Goal: Information Seeking & Learning: Check status

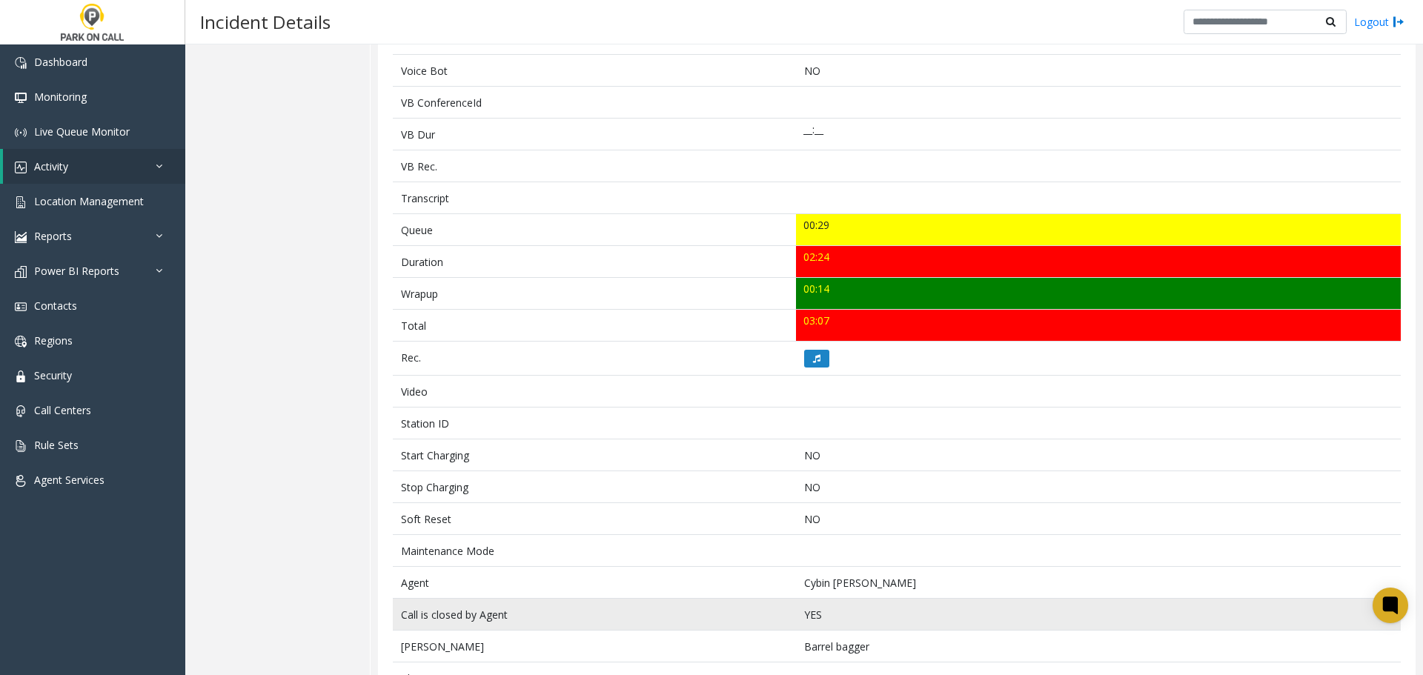
scroll to position [297, 0]
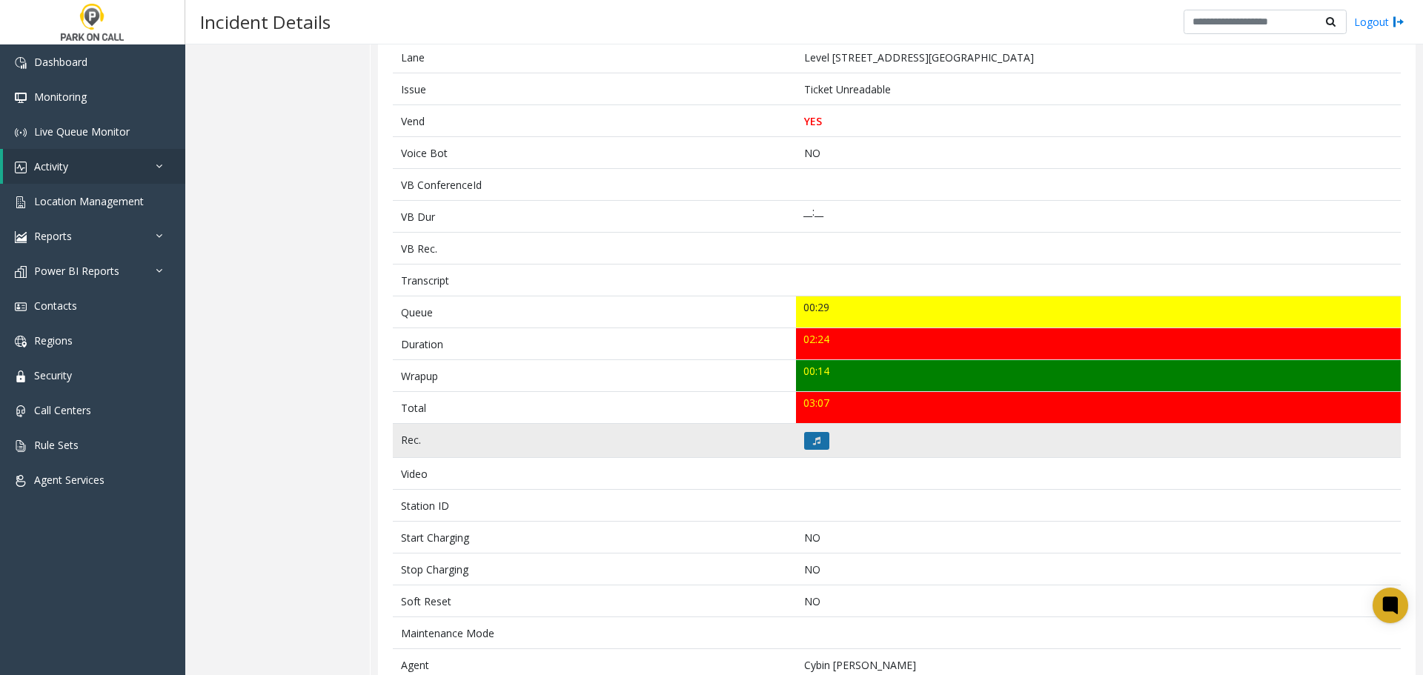
click at [813, 445] on icon at bounding box center [816, 441] width 7 height 9
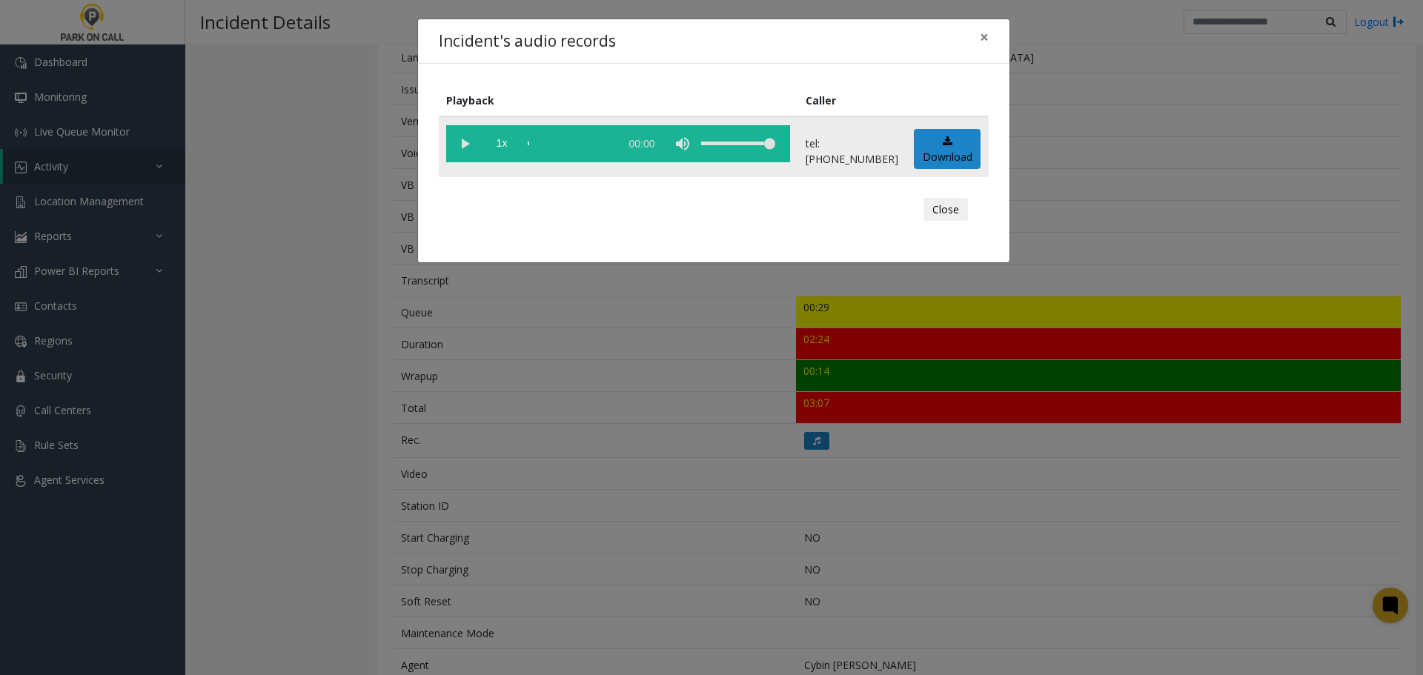
click at [460, 148] on vg-play-pause at bounding box center [464, 143] width 37 height 37
click at [547, 143] on div "scrub bar" at bounding box center [570, 143] width 85 height 37
click at [610, 142] on div "scrub bar" at bounding box center [570, 143] width 85 height 37
click at [946, 205] on button "Close" at bounding box center [946, 210] width 44 height 24
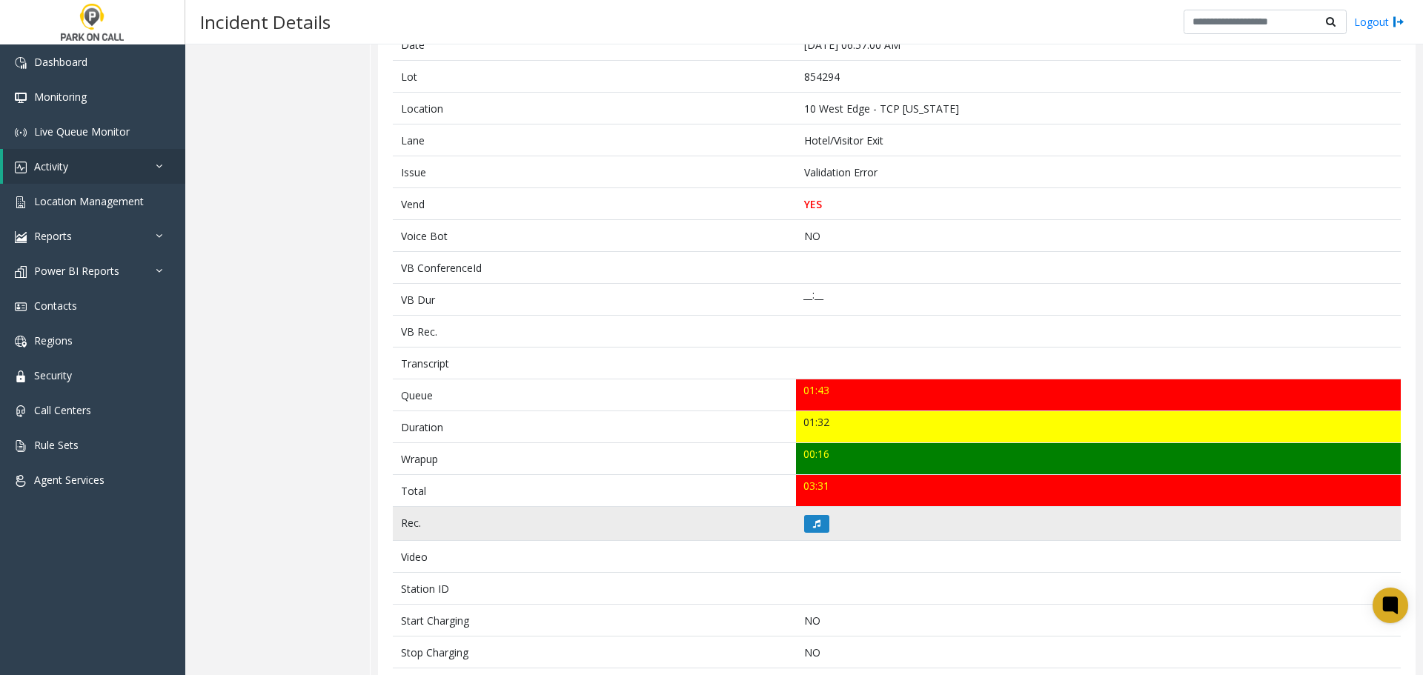
scroll to position [222, 0]
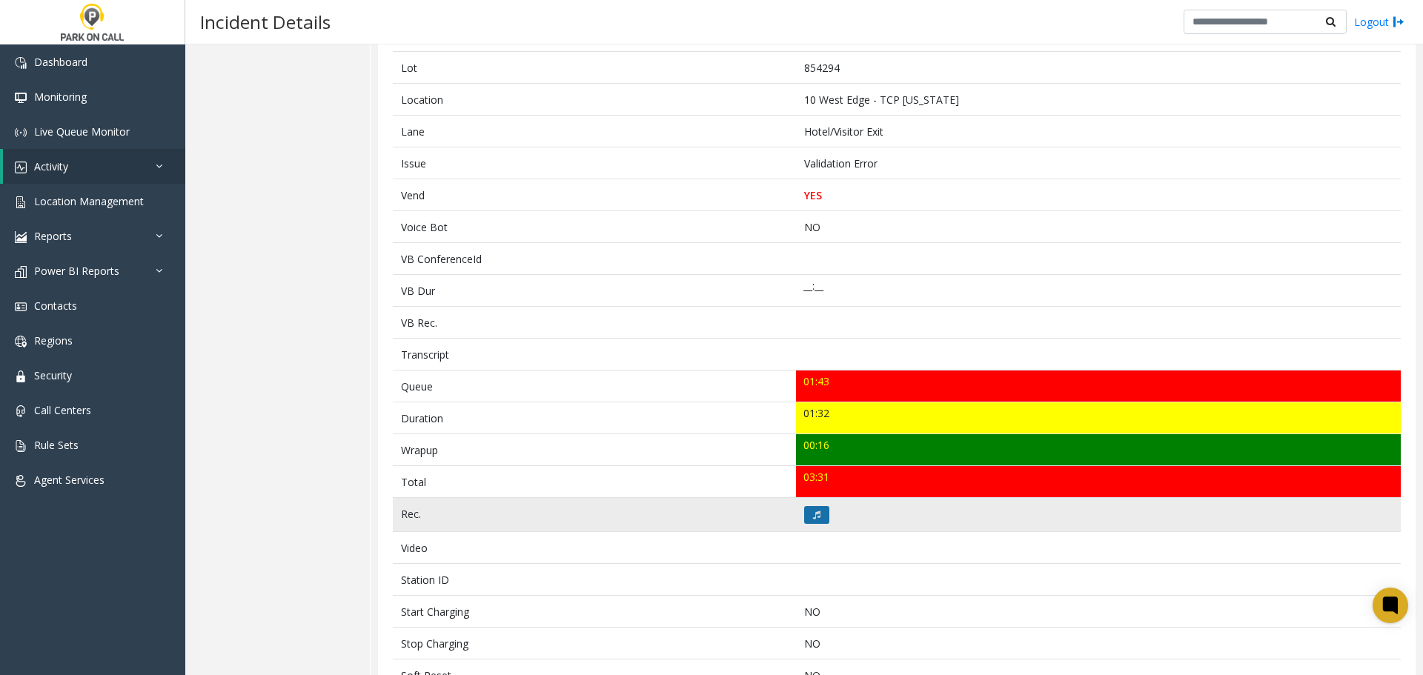
click at [816, 520] on button at bounding box center [816, 515] width 25 height 18
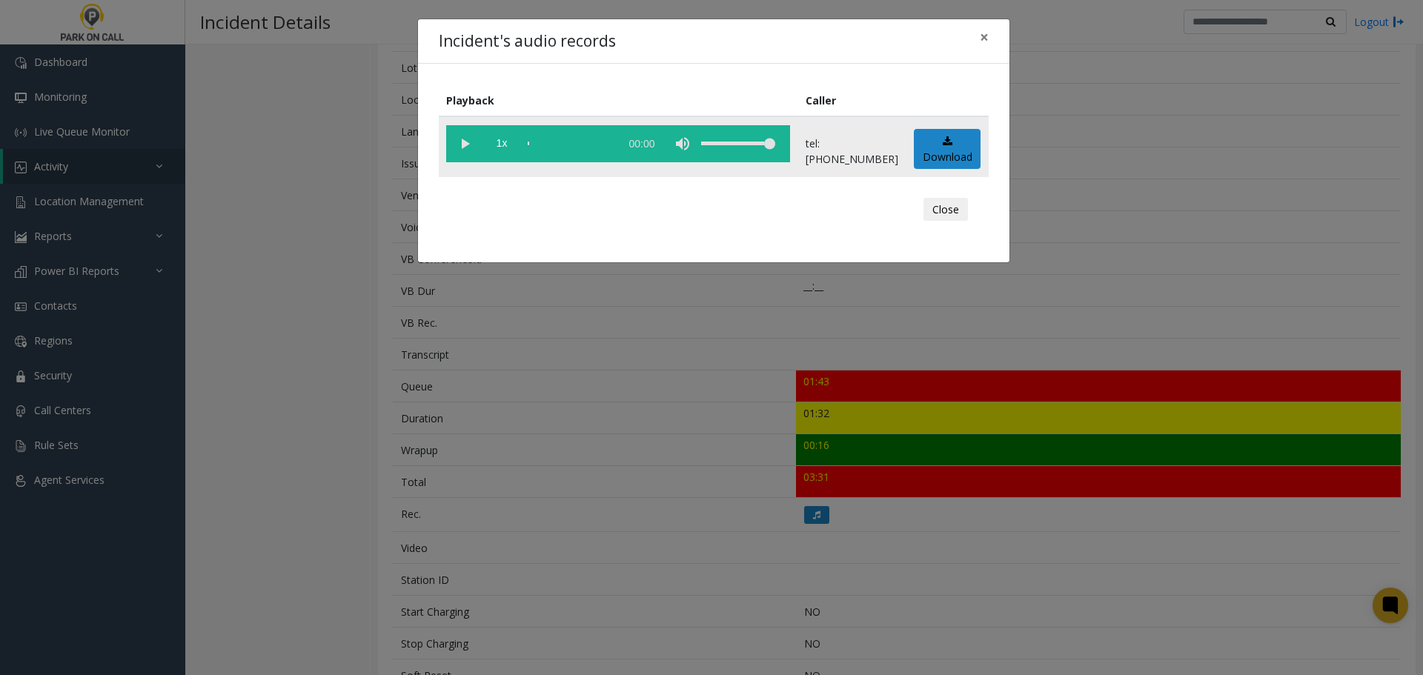
click at [466, 148] on vg-play-pause at bounding box center [464, 143] width 37 height 37
drag, startPoint x: 546, startPoint y: 142, endPoint x: 484, endPoint y: 142, distance: 61.5
click at [484, 142] on vg-controls "1x 01:33" at bounding box center [618, 143] width 344 height 37
click at [529, 142] on div "scrub bar" at bounding box center [570, 143] width 85 height 37
click at [956, 208] on button "Close" at bounding box center [946, 210] width 44 height 24
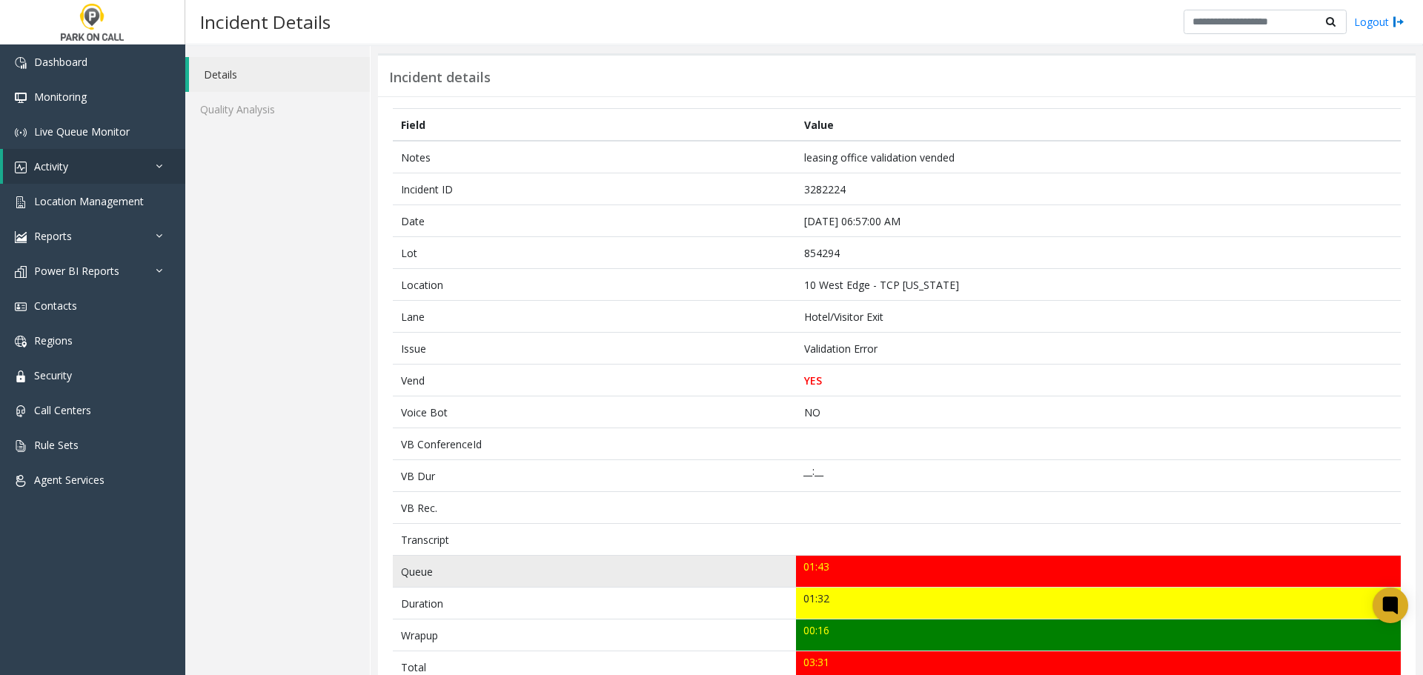
scroll to position [0, 0]
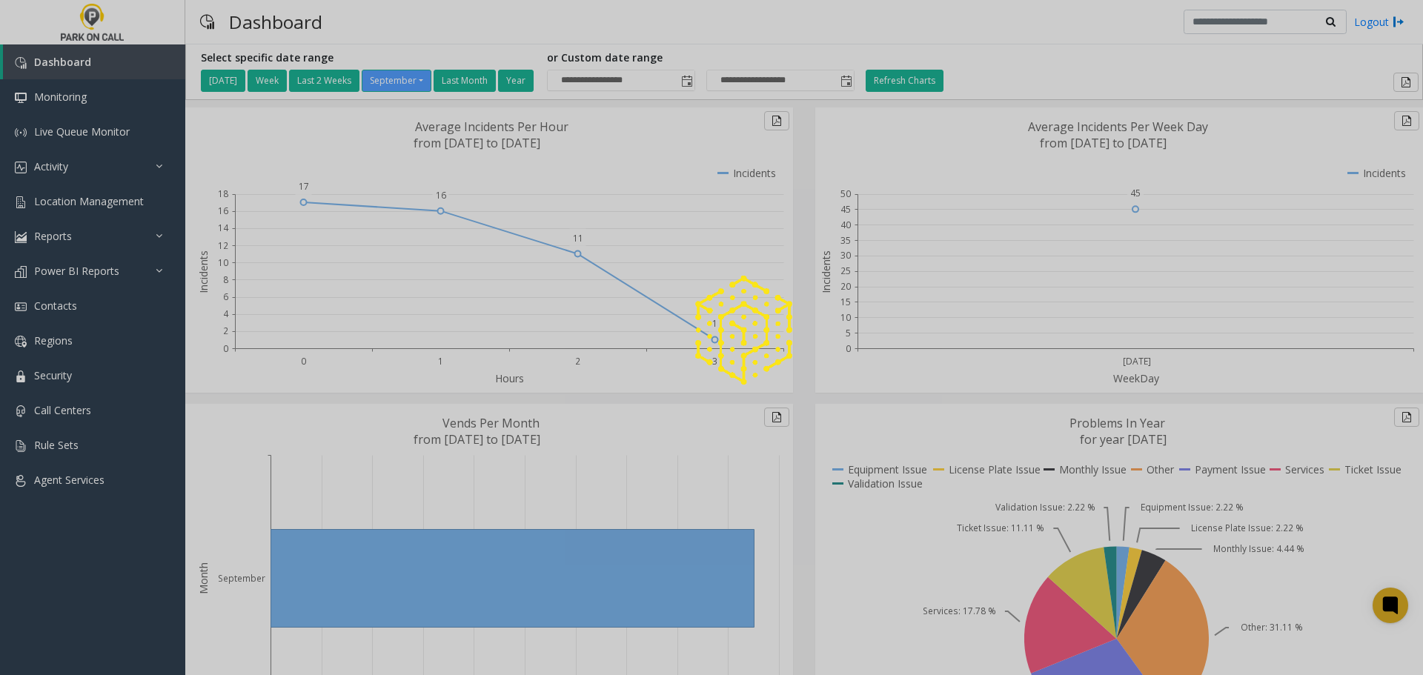
click at [59, 163] on div at bounding box center [711, 337] width 1423 height 675
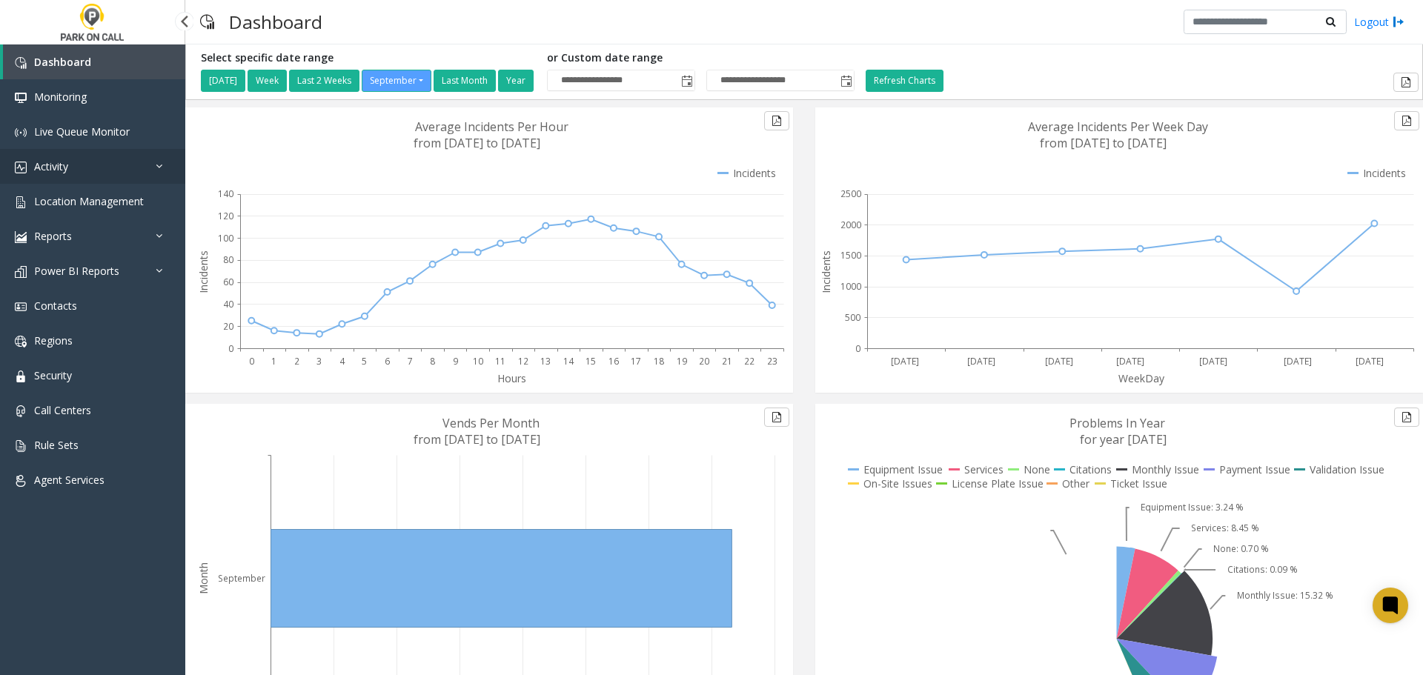
click at [66, 169] on span "Activity" at bounding box center [51, 166] width 34 height 14
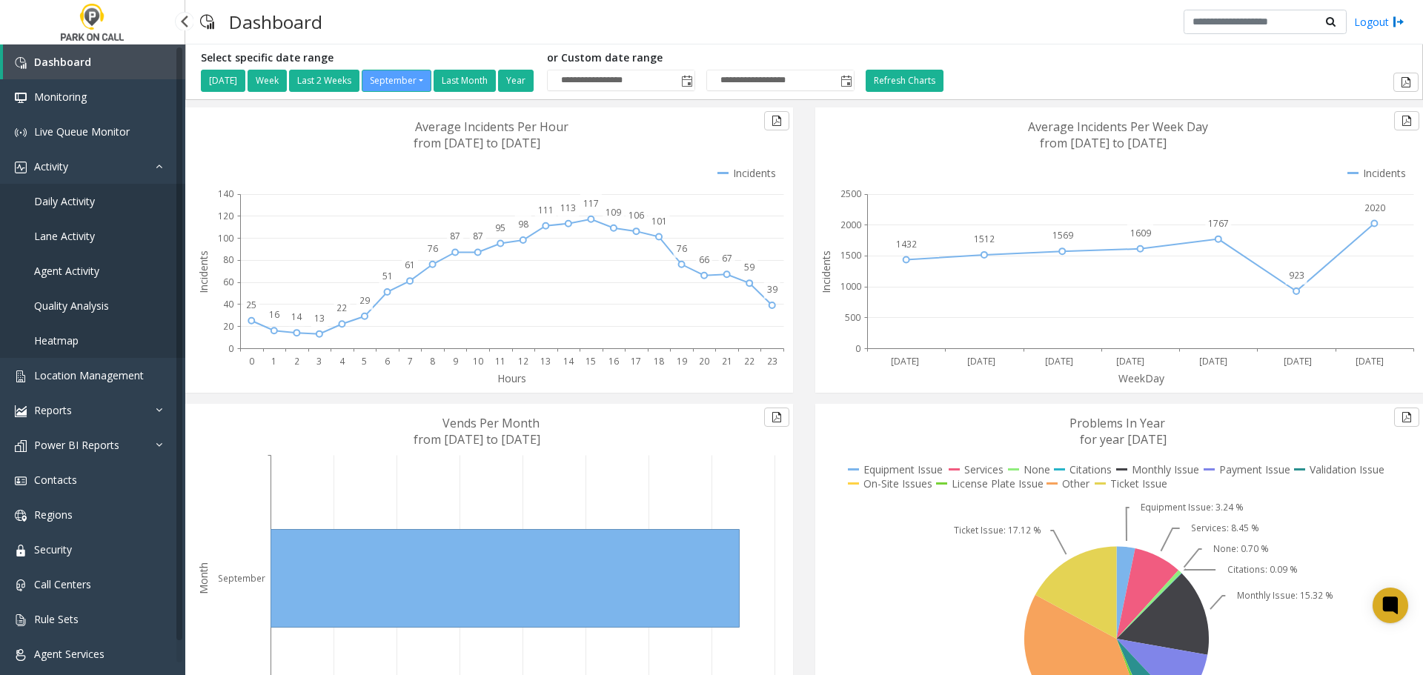
click at [67, 234] on span "Lane Activity" at bounding box center [64, 236] width 61 height 14
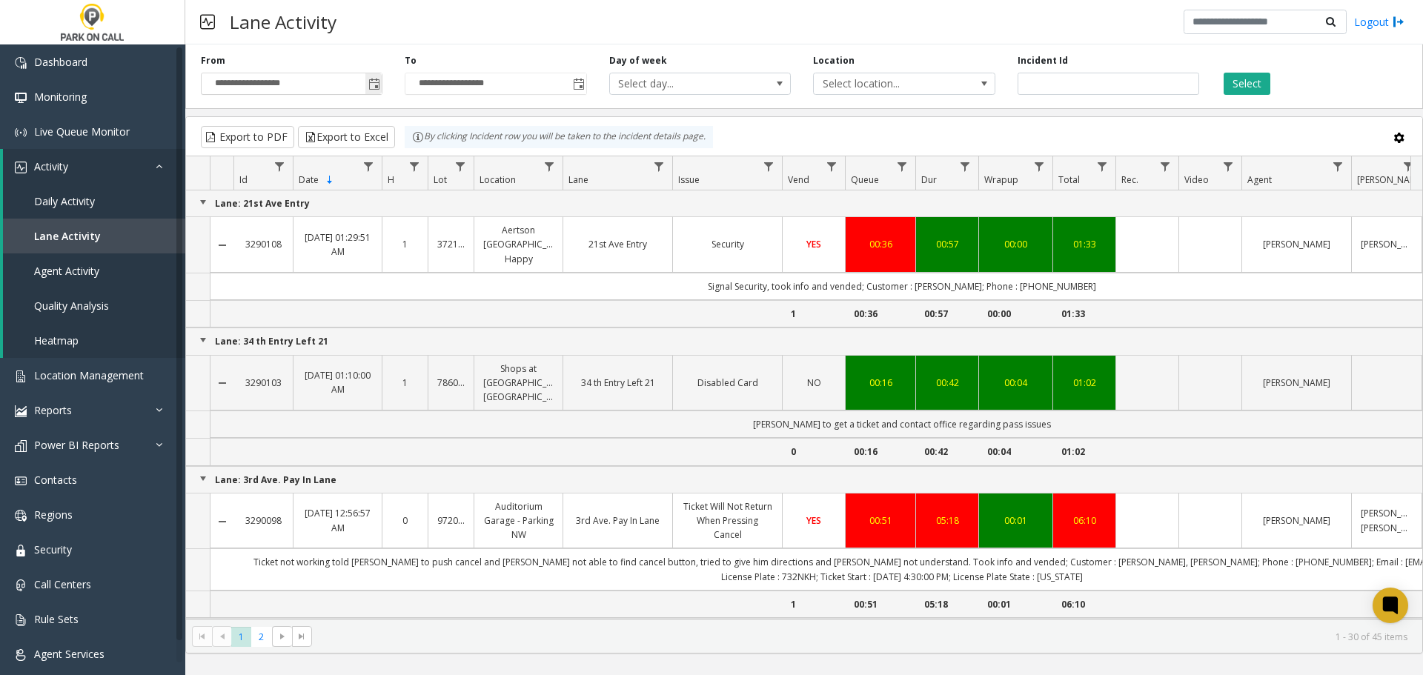
click at [374, 82] on span "Toggle popup" at bounding box center [374, 85] width 12 height 12
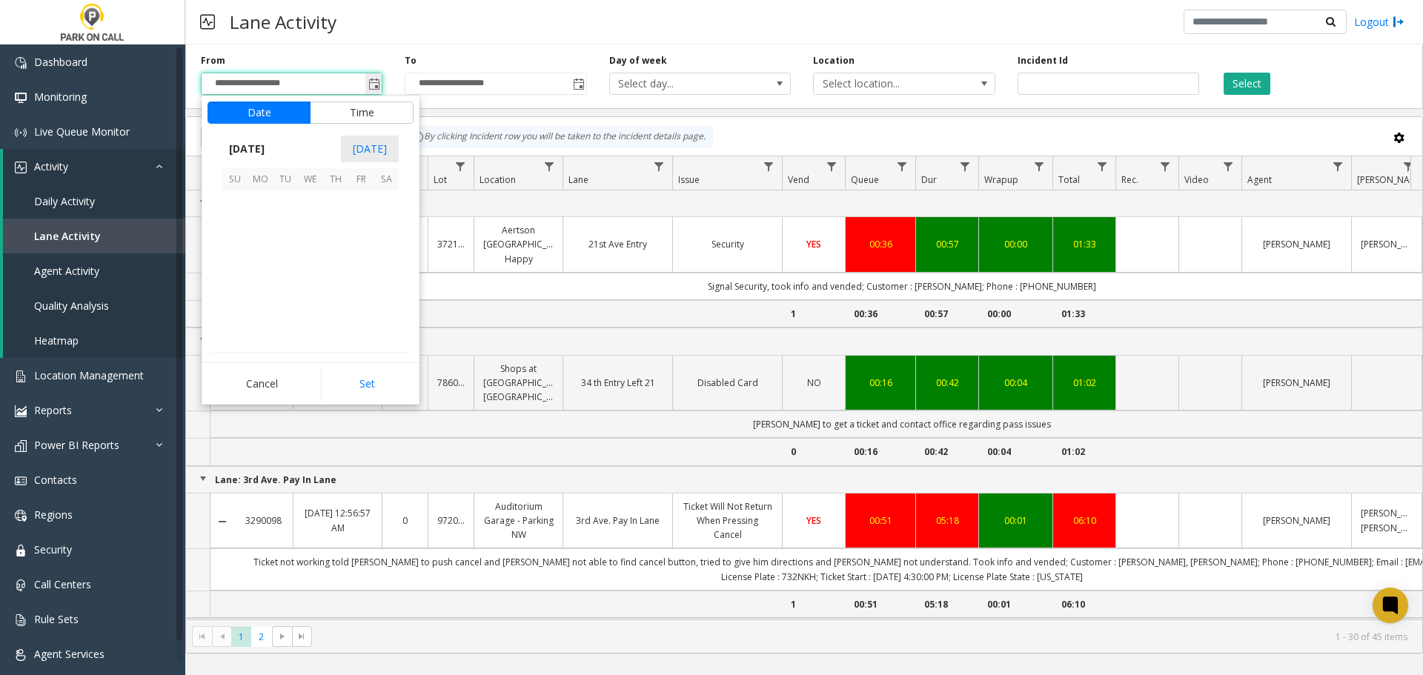
scroll to position [266093, 0]
click at [241, 230] on span "7" at bounding box center [234, 228] width 25 height 25
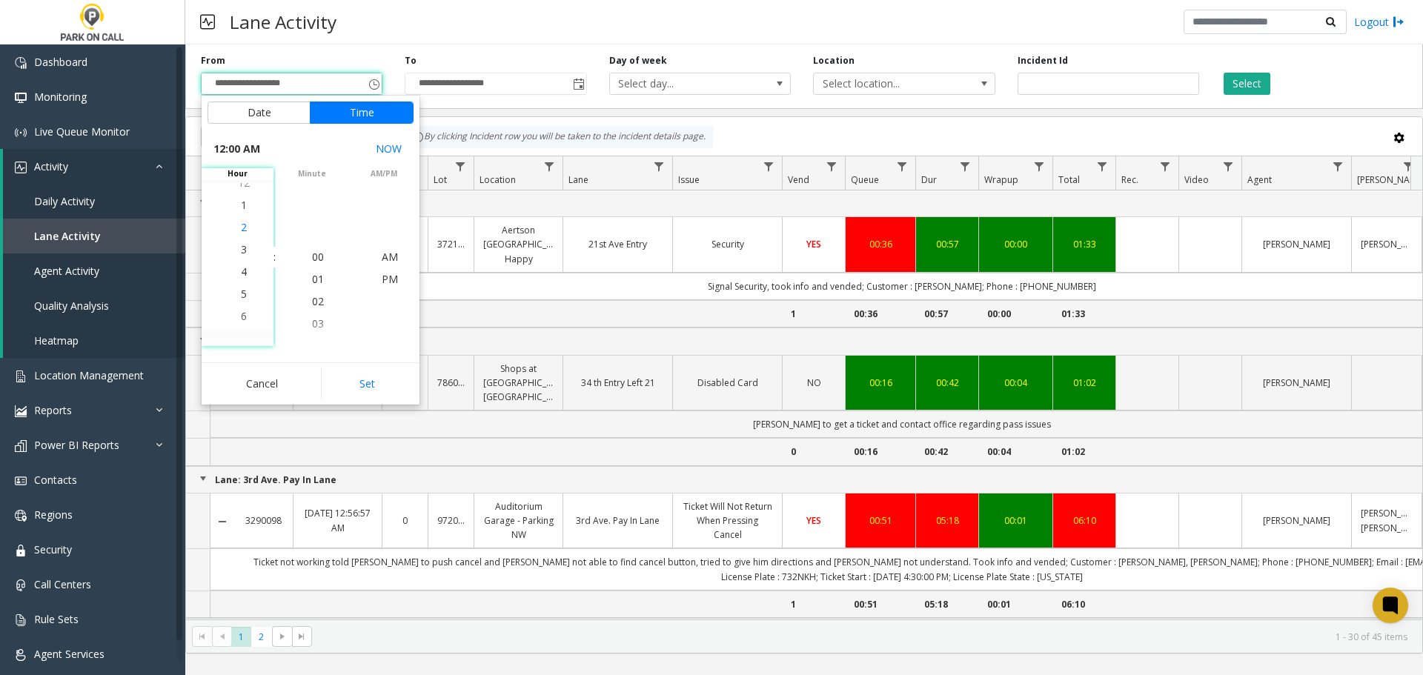
scroll to position [89, 0]
click at [243, 298] on li "6" at bounding box center [244, 302] width 52 height 22
click at [363, 386] on button "Set" at bounding box center [367, 384] width 93 height 33
type input "**********"
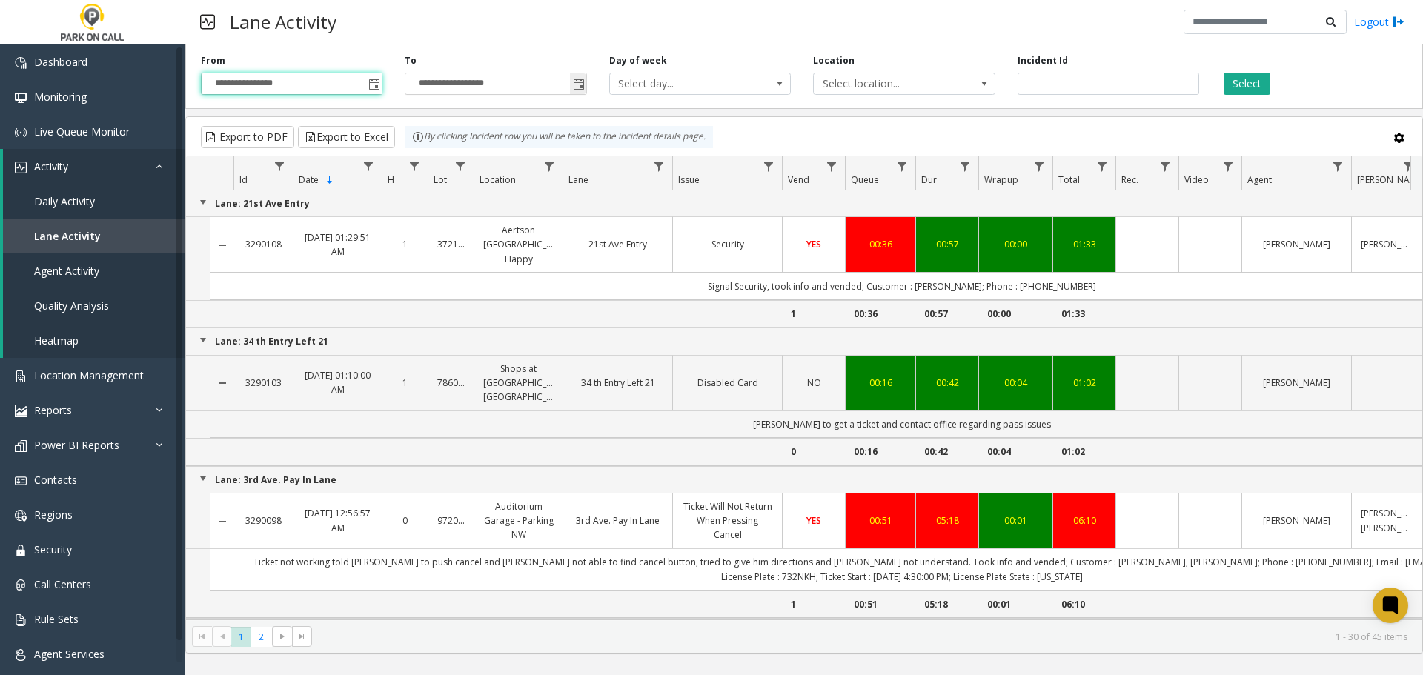
click at [576, 80] on span "Toggle popup" at bounding box center [579, 85] width 12 height 12
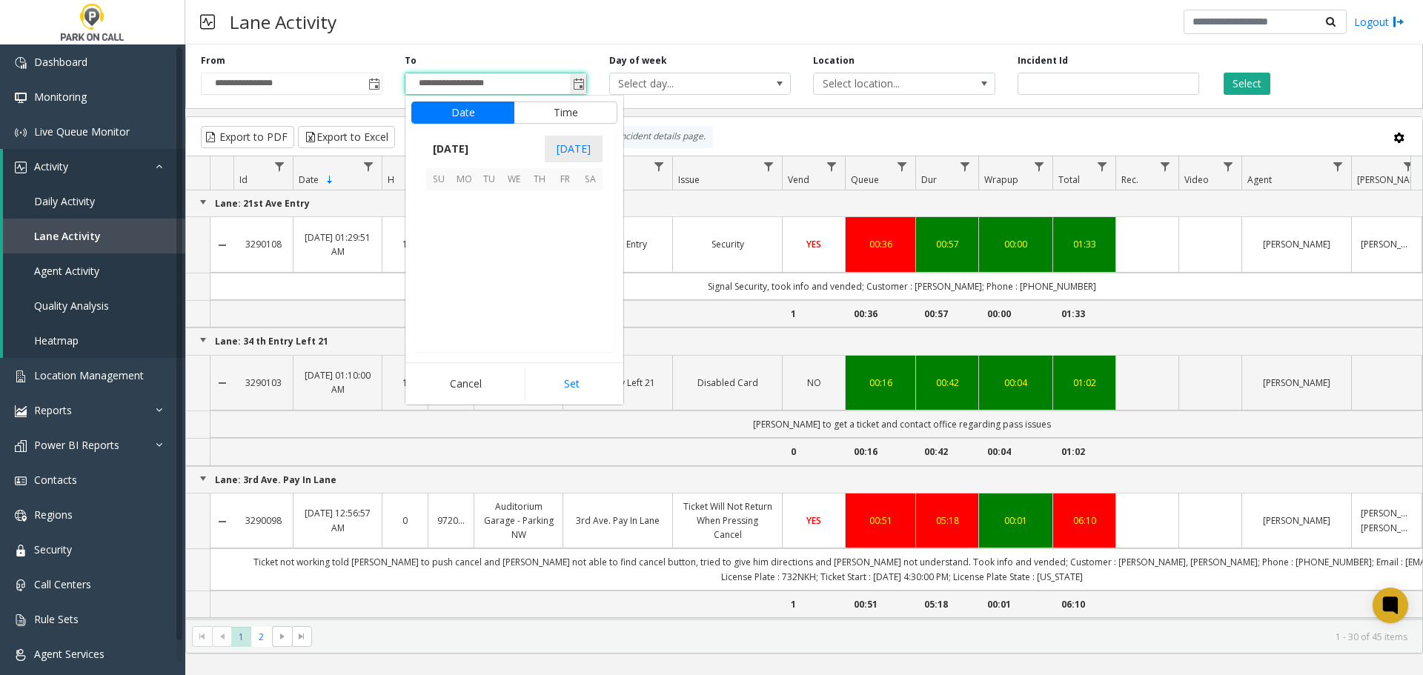
scroll to position [22, 0]
click at [446, 233] on span "7" at bounding box center [438, 228] width 25 height 25
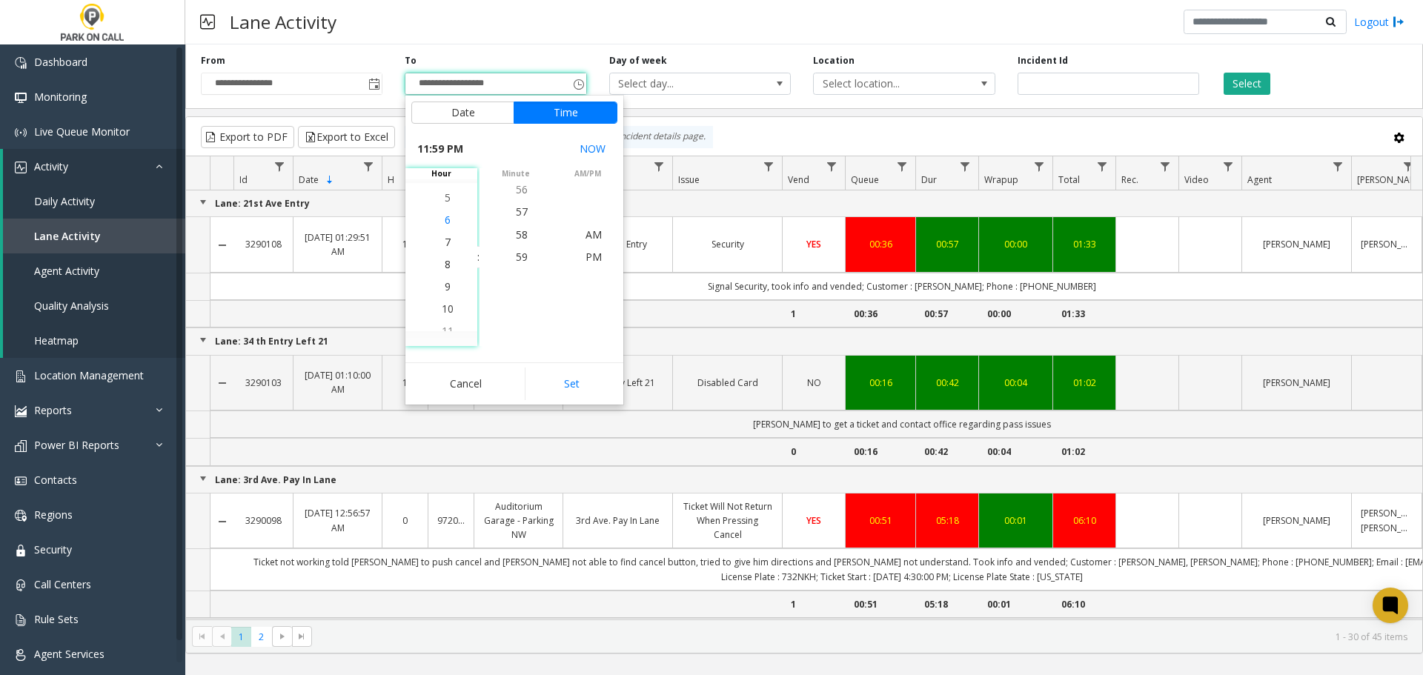
scroll to position [423, 0]
click at [446, 280] on li "8" at bounding box center [448, 279] width 52 height 22
click at [557, 378] on button "Set" at bounding box center [571, 384] width 93 height 33
type input "**********"
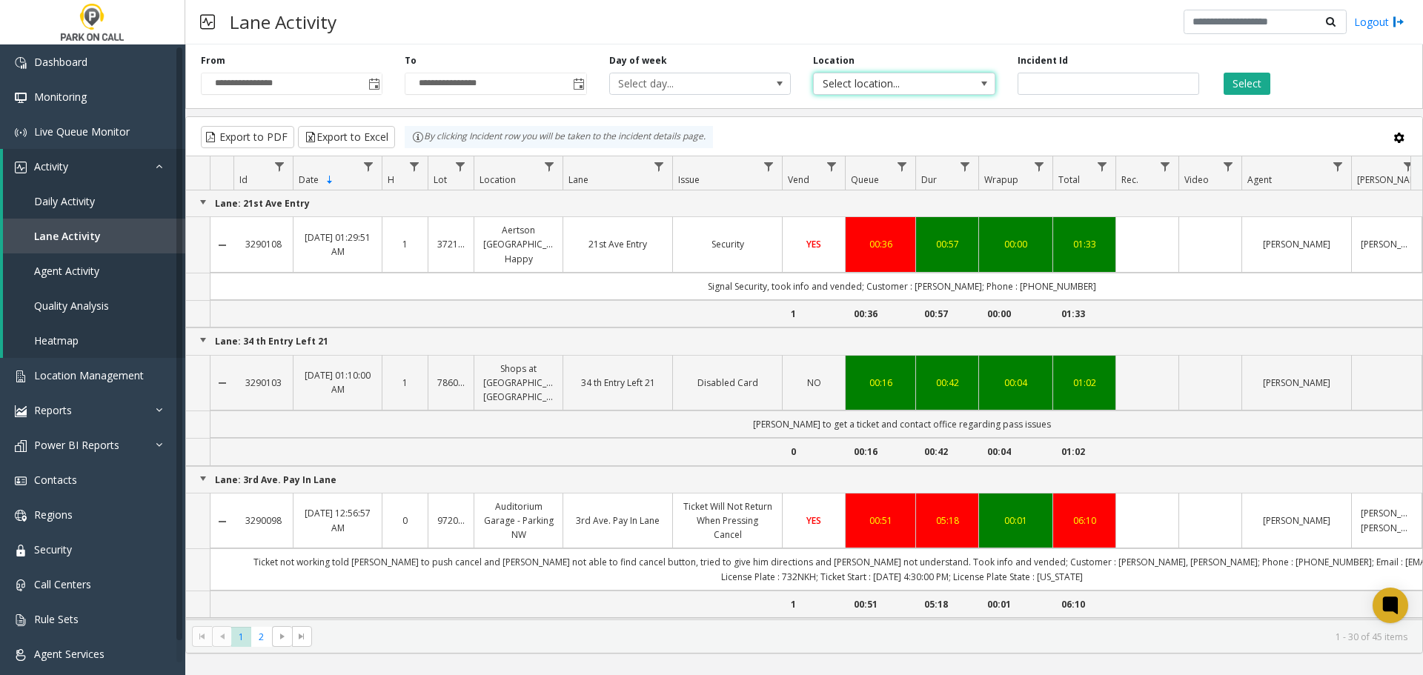
click at [958, 87] on span "Select location..." at bounding box center [886, 83] width 145 height 21
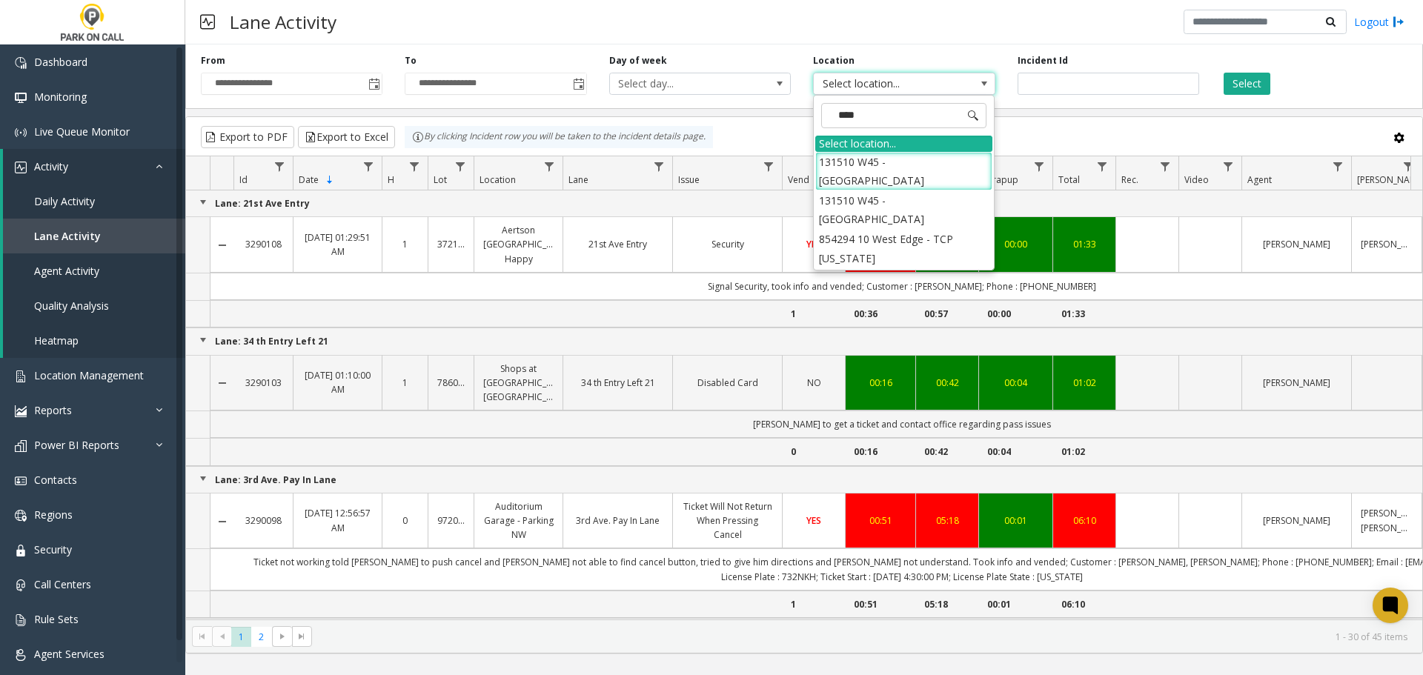
type input "*****"
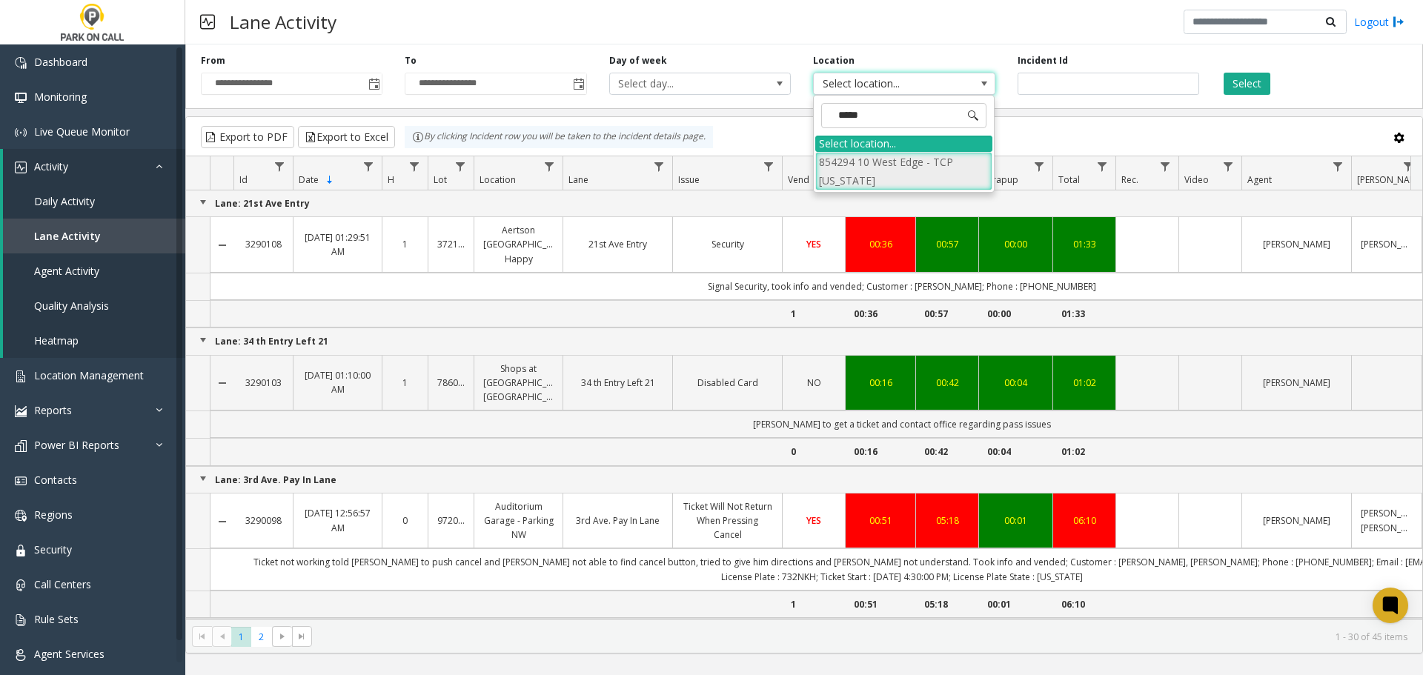
click at [949, 165] on li "854294 10 West Edge - TCP South Carolina" at bounding box center [904, 171] width 177 height 39
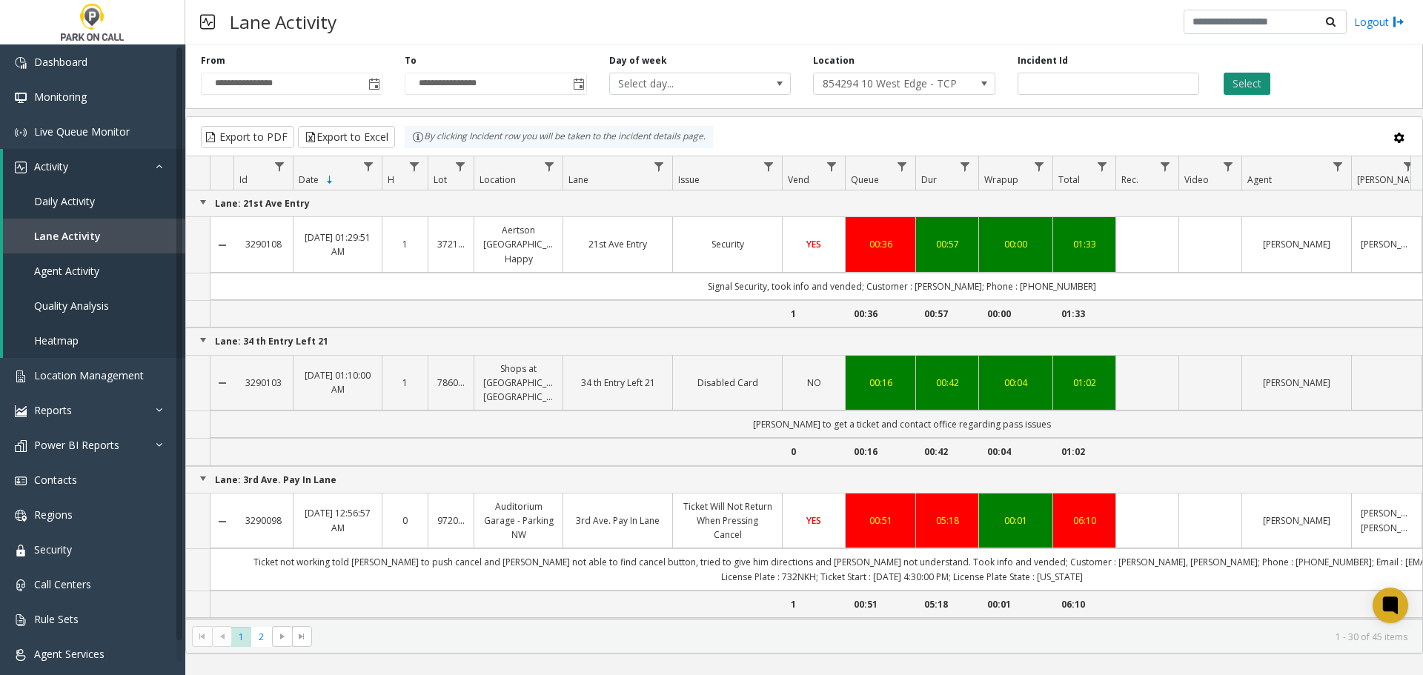
click at [1251, 83] on button "Select" at bounding box center [1247, 84] width 47 height 22
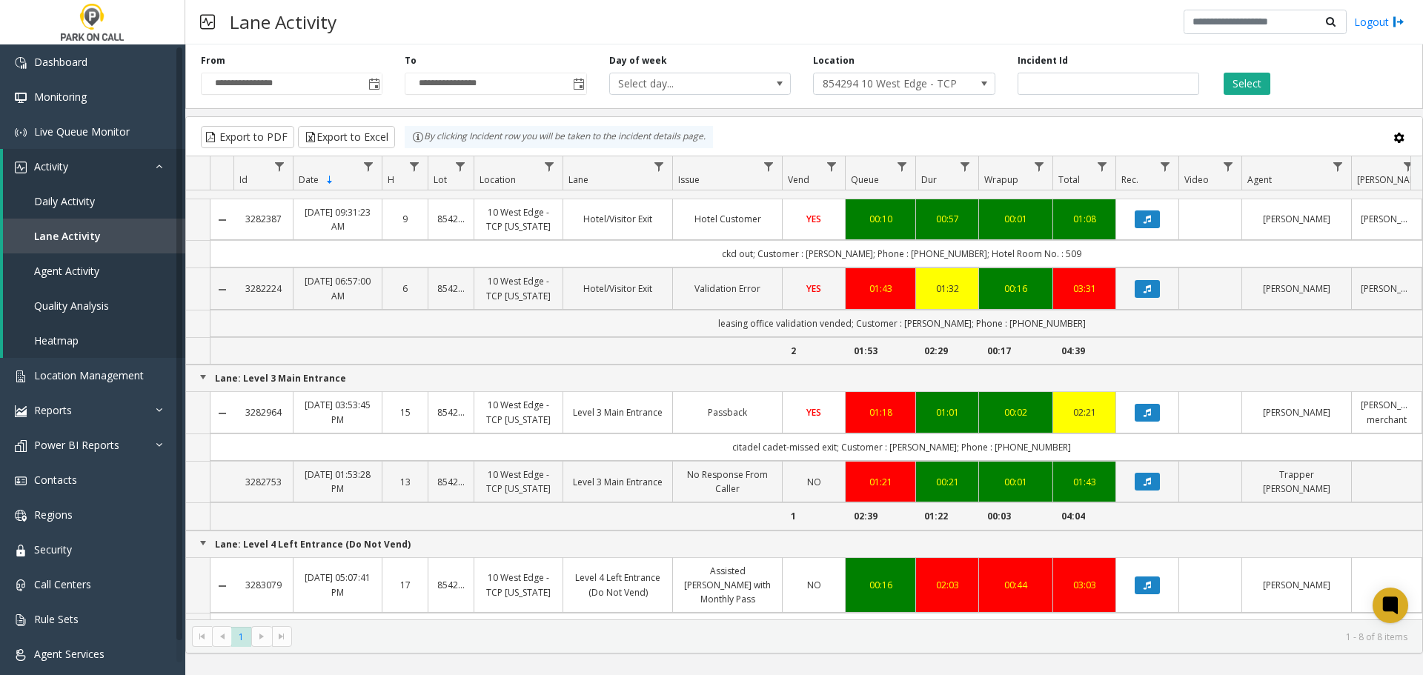
scroll to position [148, 0]
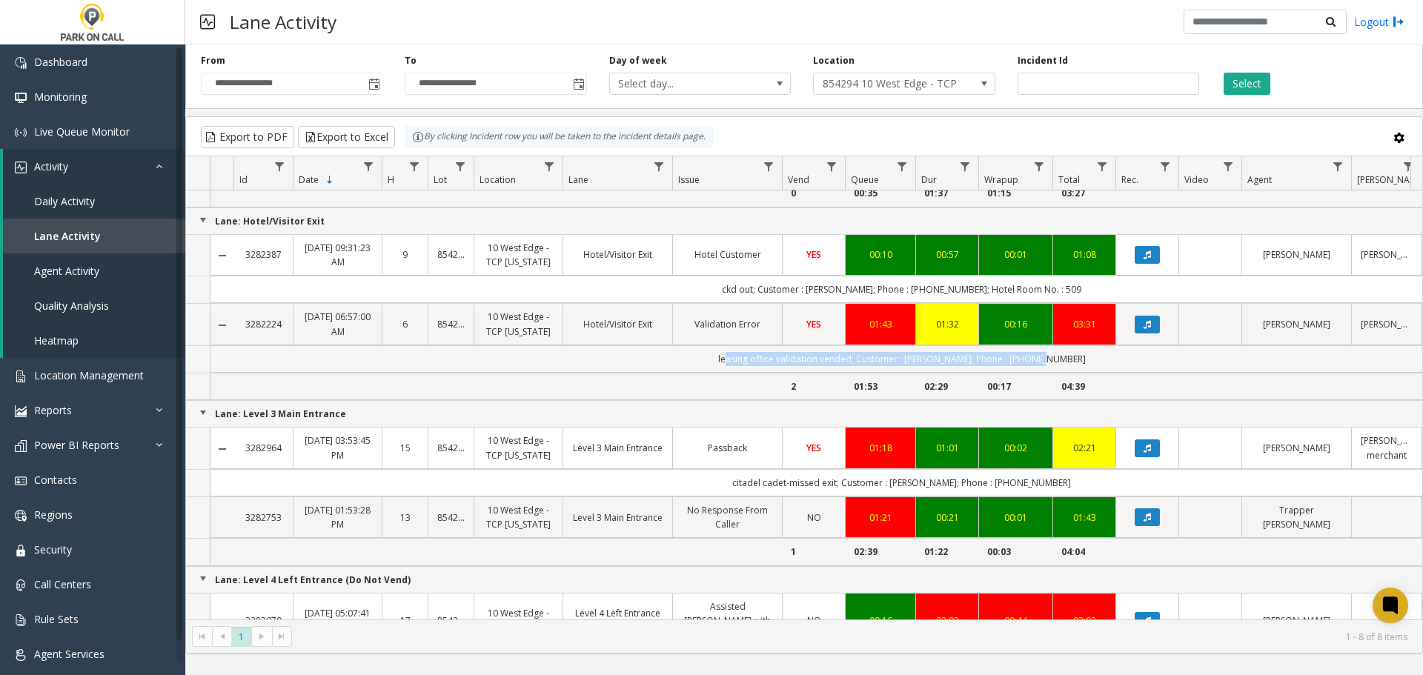
drag, startPoint x: 1064, startPoint y: 413, endPoint x: 721, endPoint y: 415, distance: 342.5
click at [721, 373] on td "leasing office validation vended; Customer : ray hunt; Phone : 7048804026" at bounding box center [902, 358] width 1337 height 27
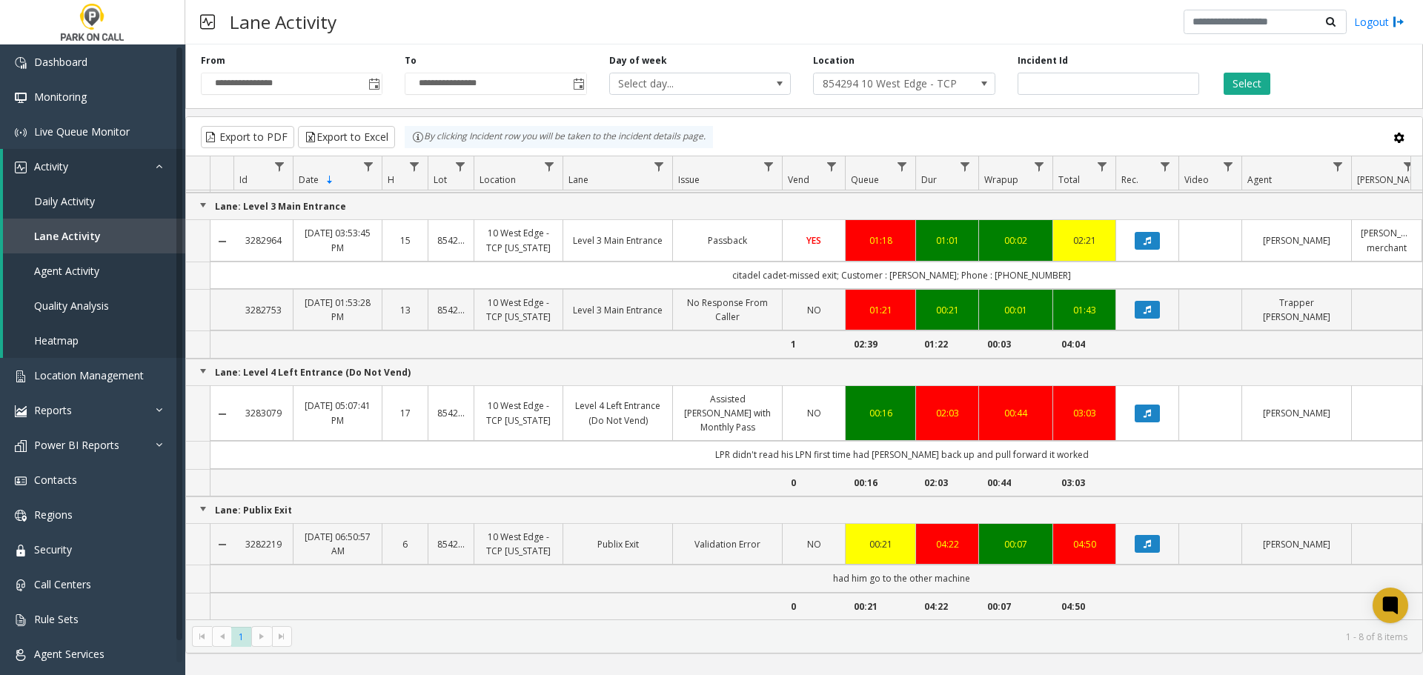
scroll to position [466, 0]
click at [1147, 540] on icon "Data table" at bounding box center [1147, 544] width 7 height 9
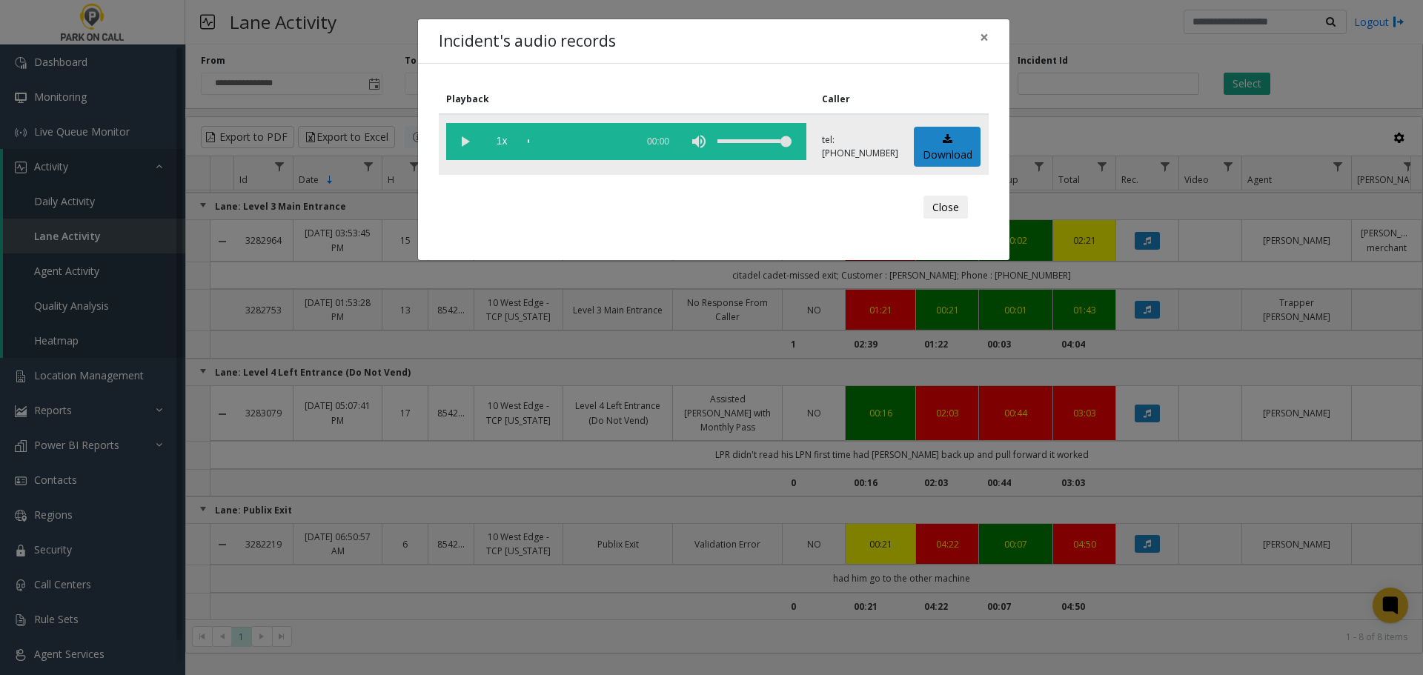
click at [472, 145] on vg-play-pause at bounding box center [464, 141] width 37 height 37
click at [942, 206] on button "Close" at bounding box center [946, 208] width 44 height 24
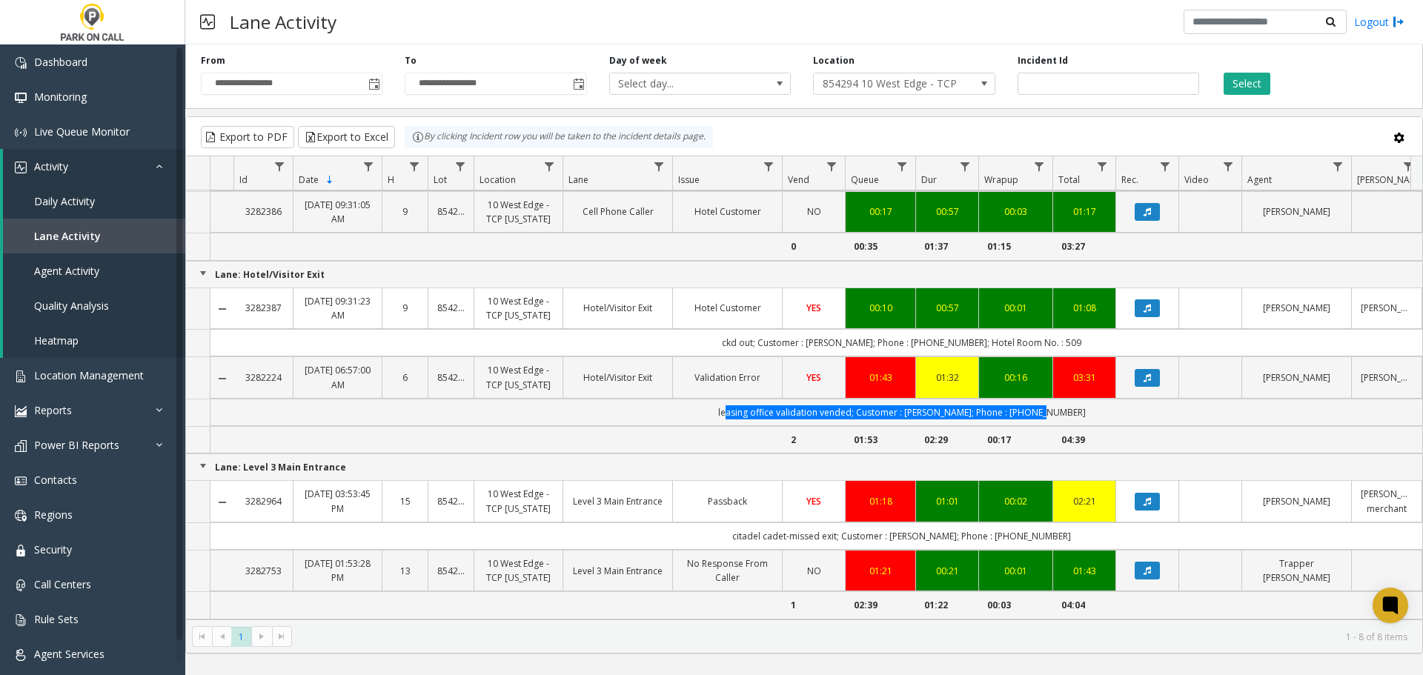
scroll to position [0, 0]
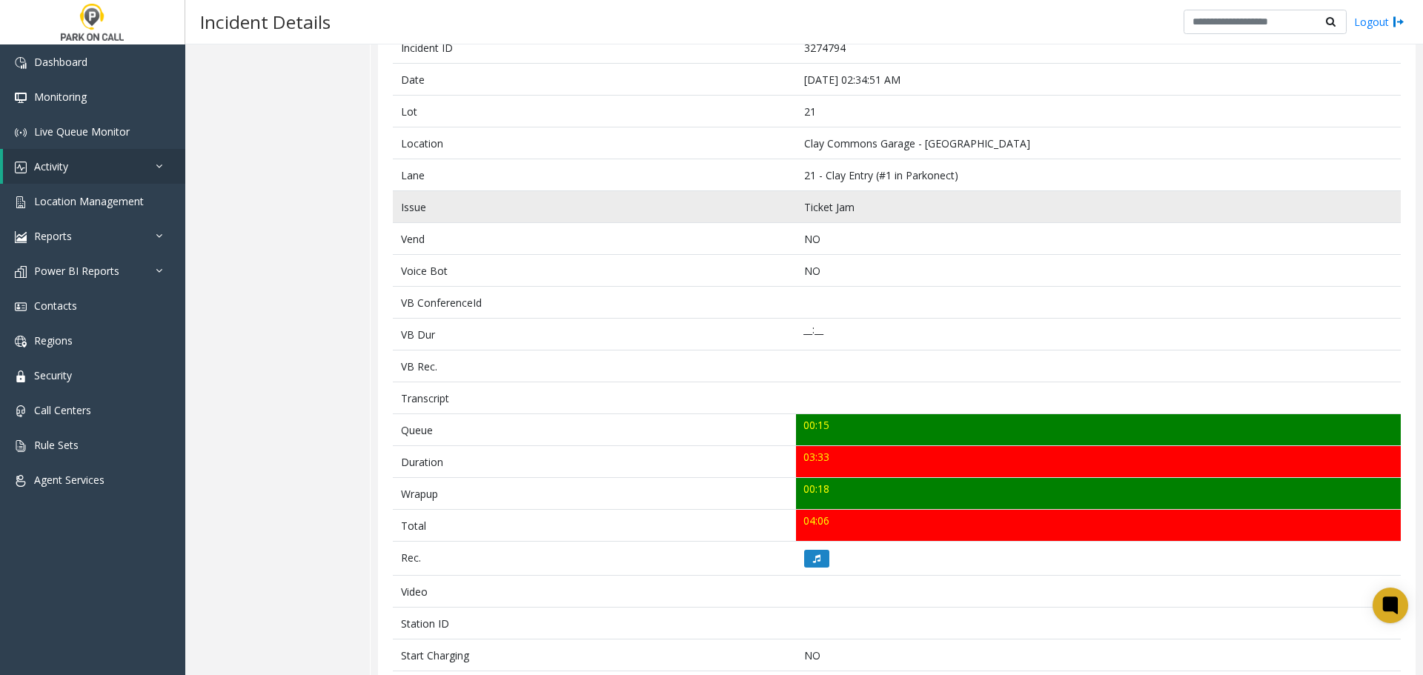
scroll to position [371, 0]
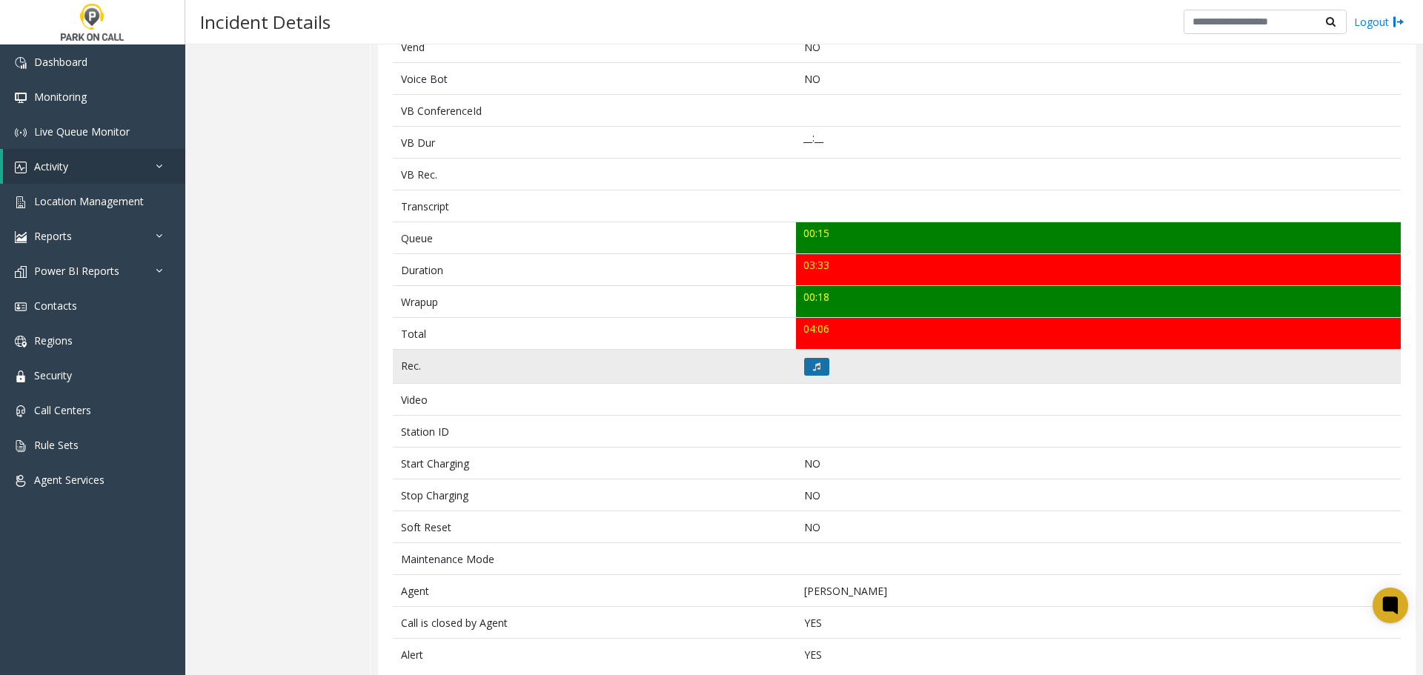
click at [813, 369] on icon at bounding box center [816, 367] width 7 height 9
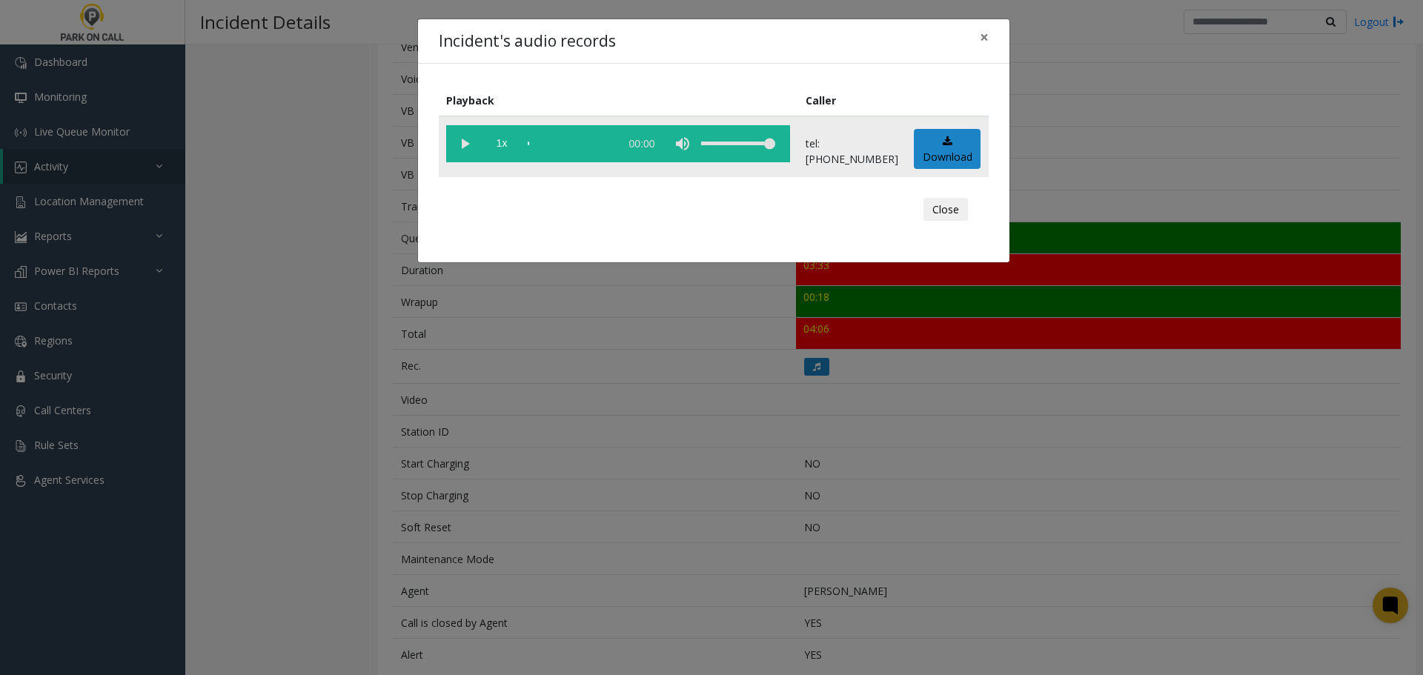
click at [460, 145] on vg-play-pause at bounding box center [464, 143] width 37 height 37
click at [499, 144] on span "1x" at bounding box center [501, 143] width 37 height 37
click at [499, 144] on span "1.5x" at bounding box center [501, 143] width 37 height 37
click at [956, 202] on button "Close" at bounding box center [946, 210] width 44 height 24
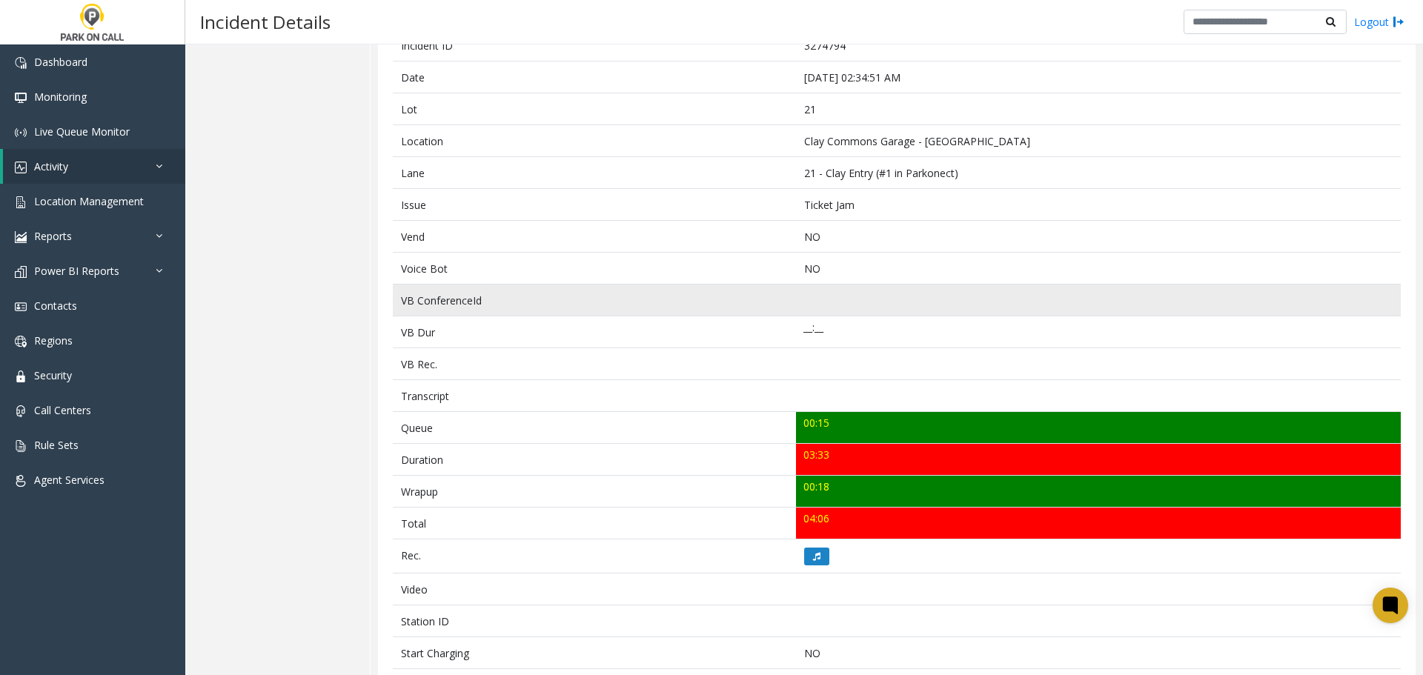
scroll to position [74, 0]
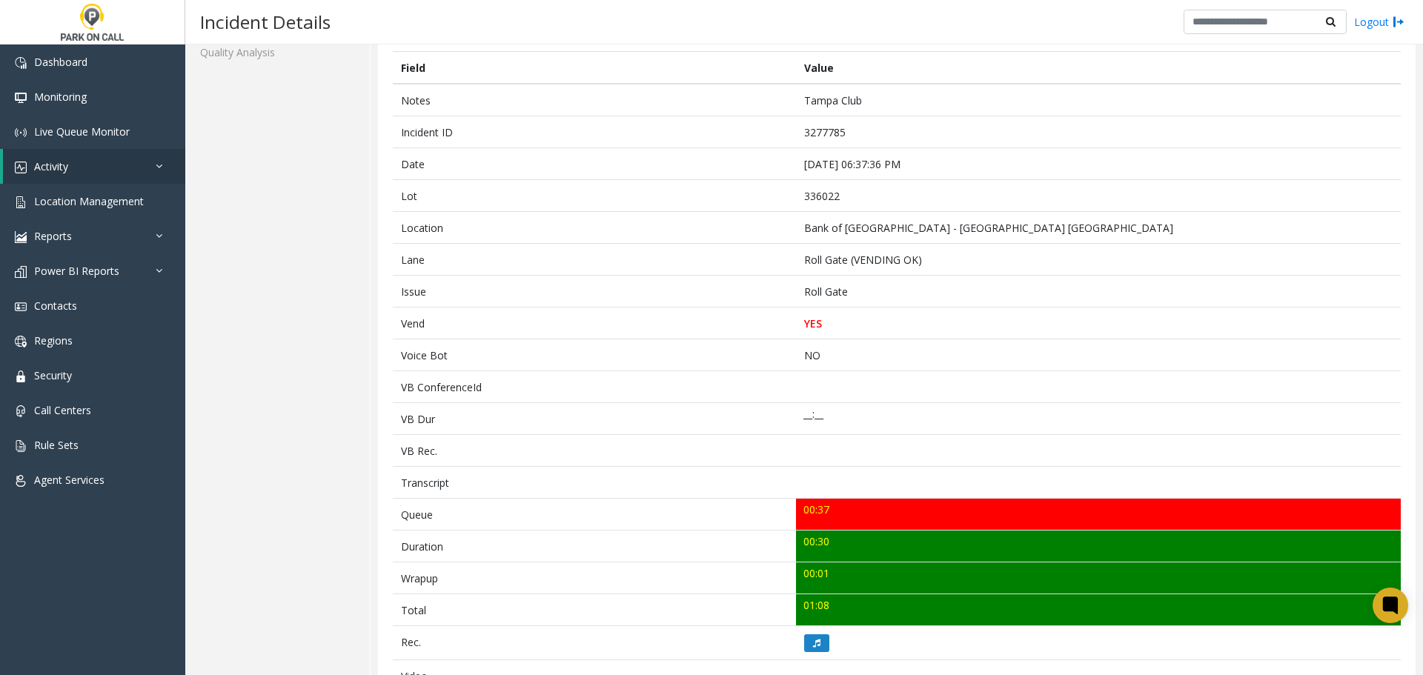
scroll to position [222, 0]
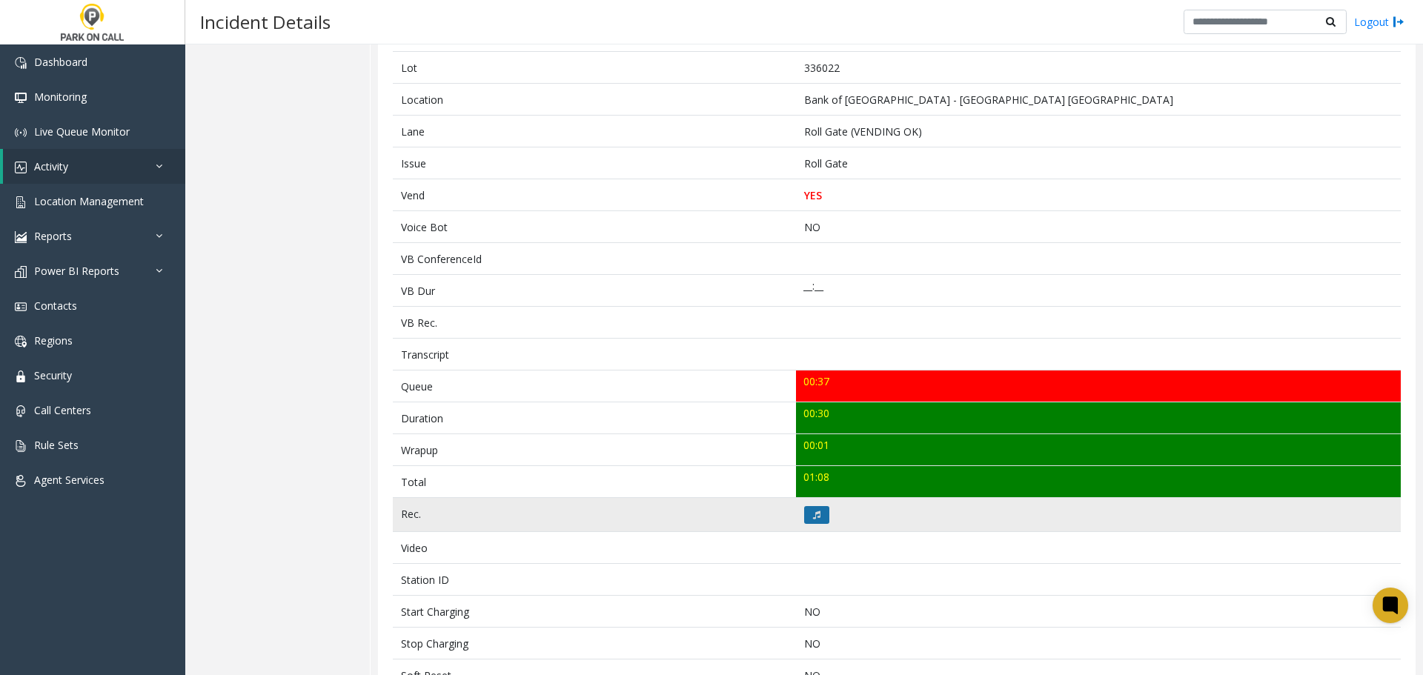
click at [814, 512] on icon at bounding box center [816, 515] width 7 height 9
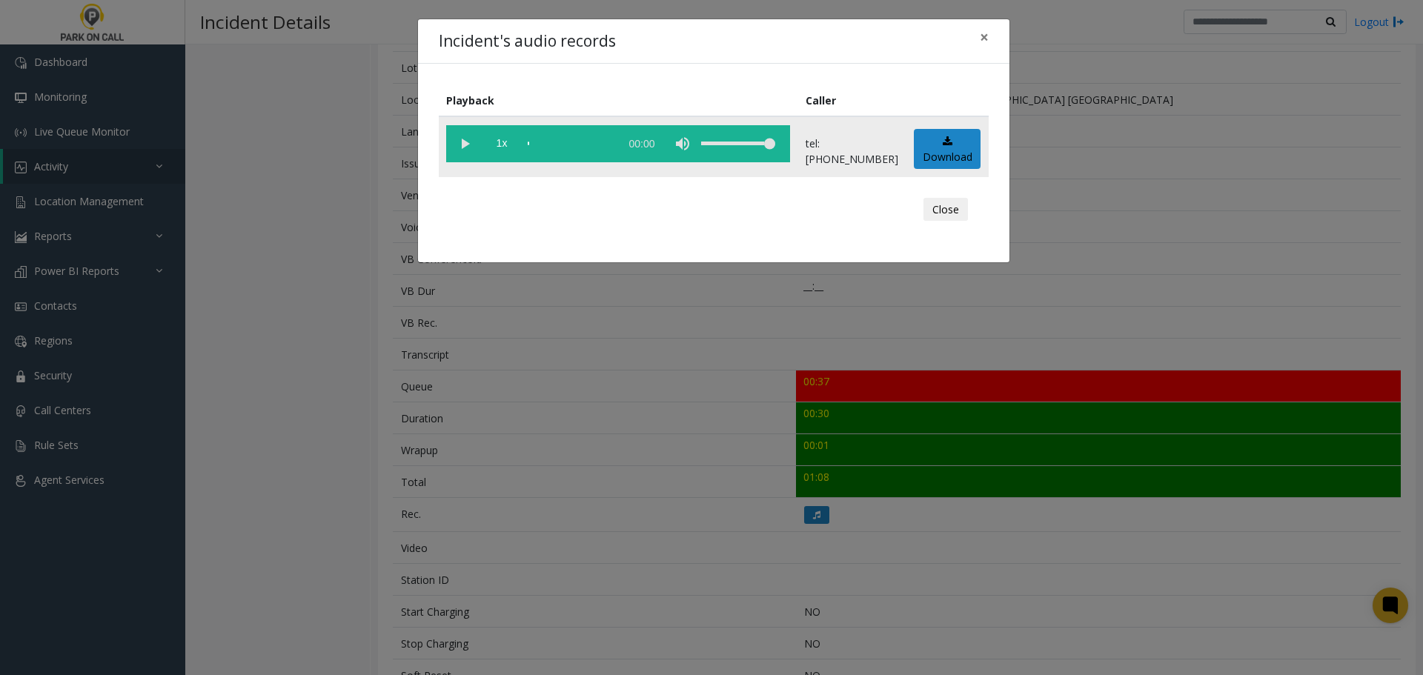
click at [467, 146] on vg-play-pause at bounding box center [464, 143] width 37 height 37
click at [498, 143] on span "1x" at bounding box center [501, 143] width 37 height 37
click at [499, 148] on span "1.5x" at bounding box center [501, 143] width 37 height 37
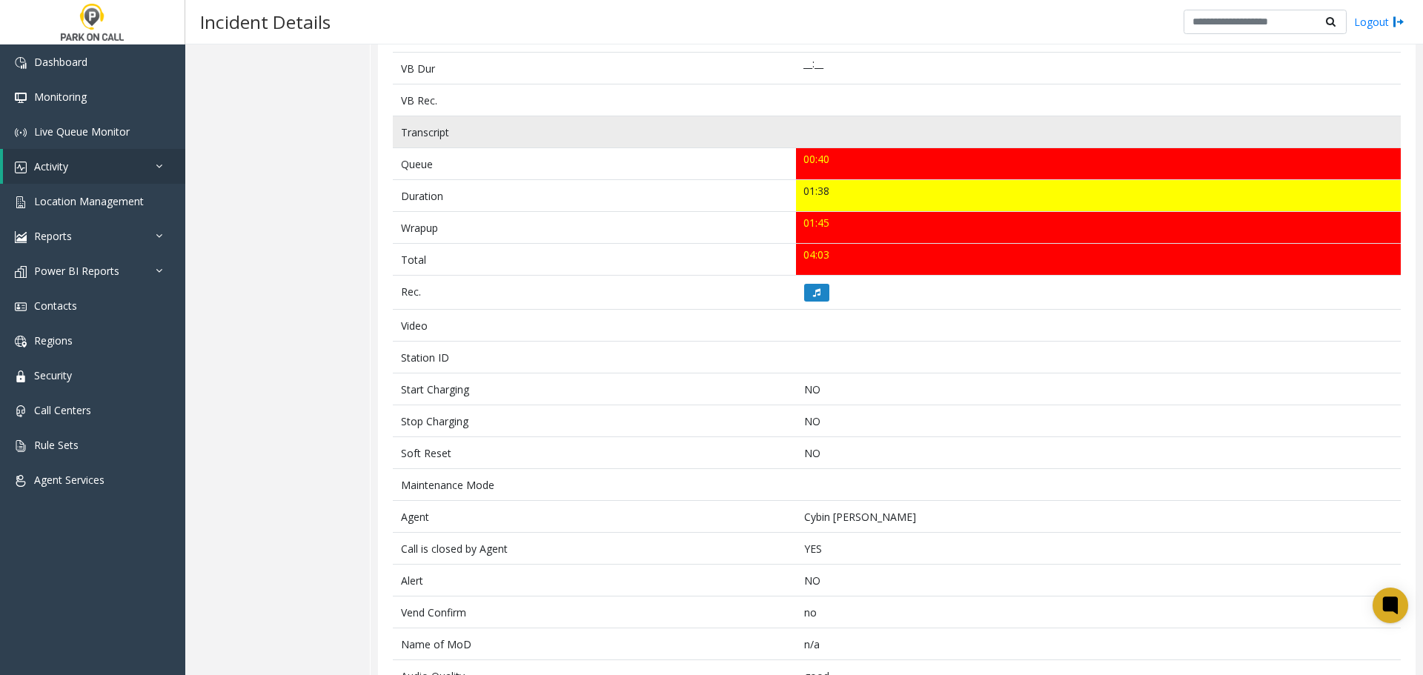
scroll to position [494, 0]
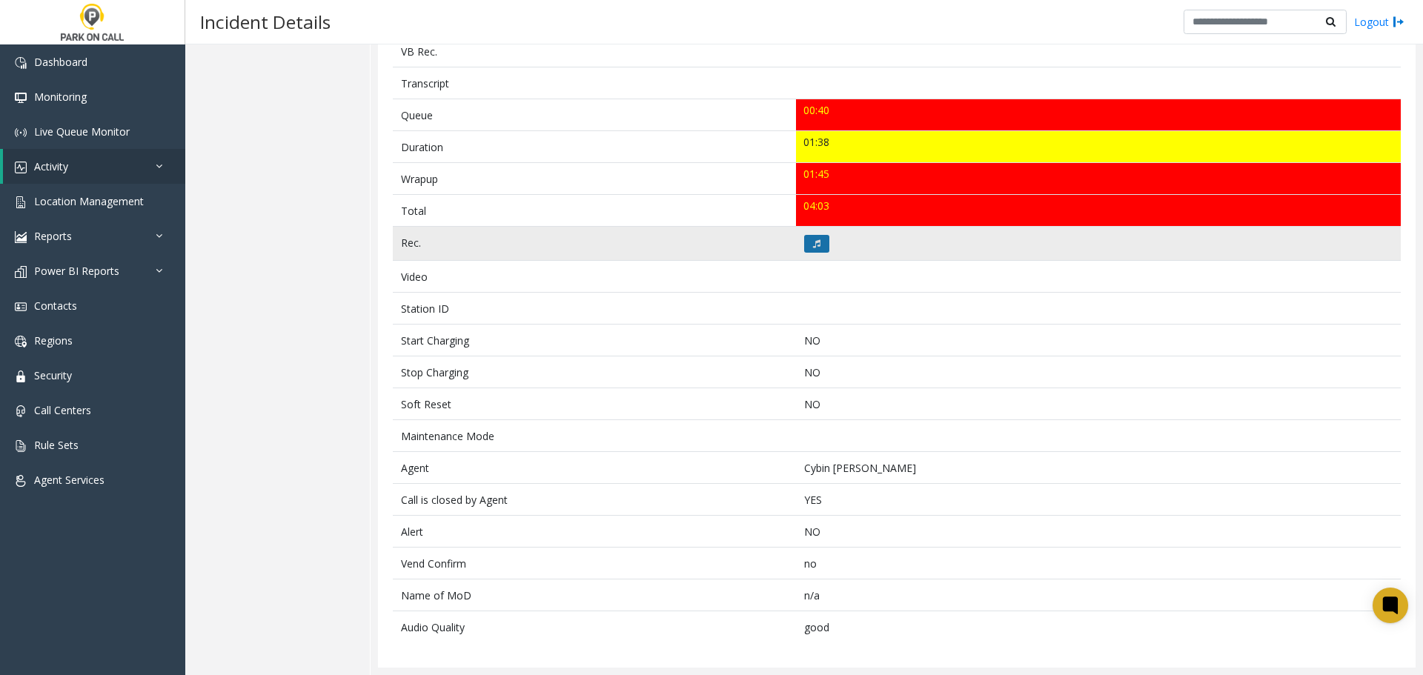
click at [818, 242] on button at bounding box center [816, 244] width 25 height 18
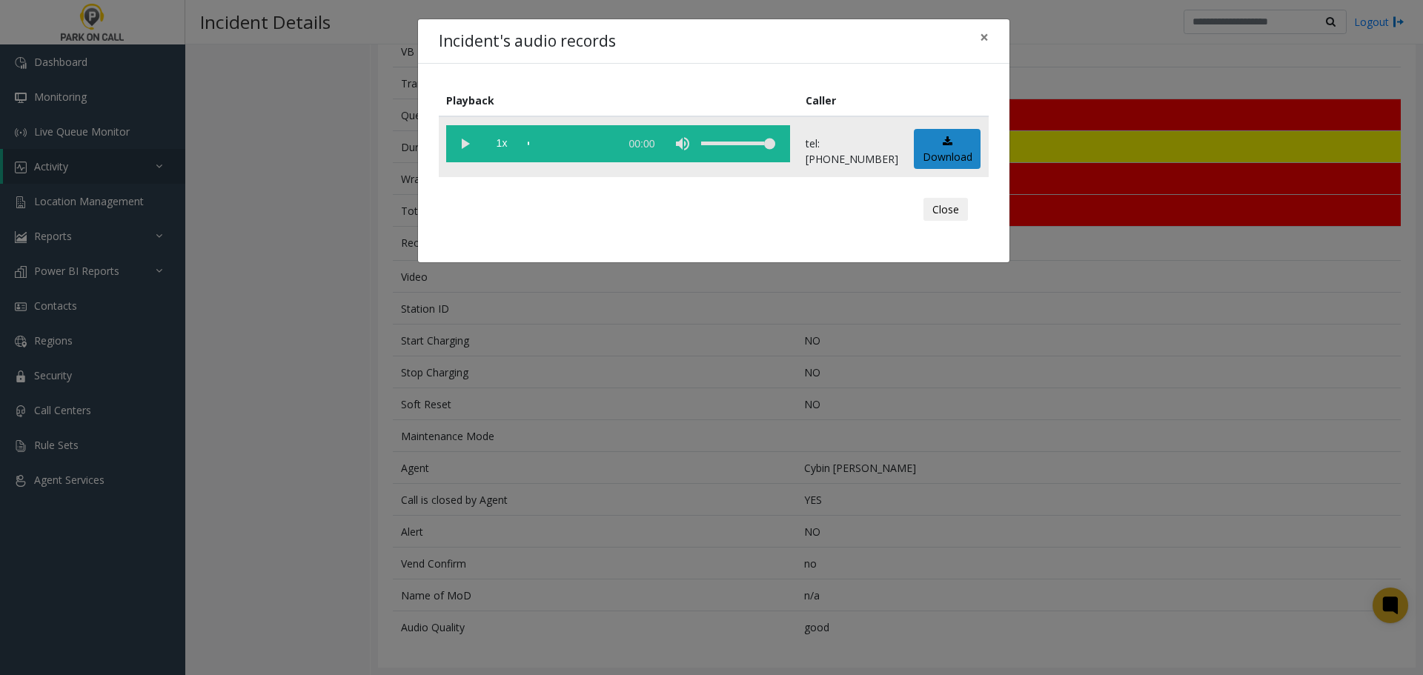
click at [466, 136] on vg-play-pause at bounding box center [464, 143] width 37 height 37
click at [469, 145] on vg-play-pause at bounding box center [464, 143] width 37 height 37
click at [469, 141] on vg-play-pause at bounding box center [464, 143] width 37 height 37
click at [939, 206] on button "Close" at bounding box center [946, 210] width 44 height 24
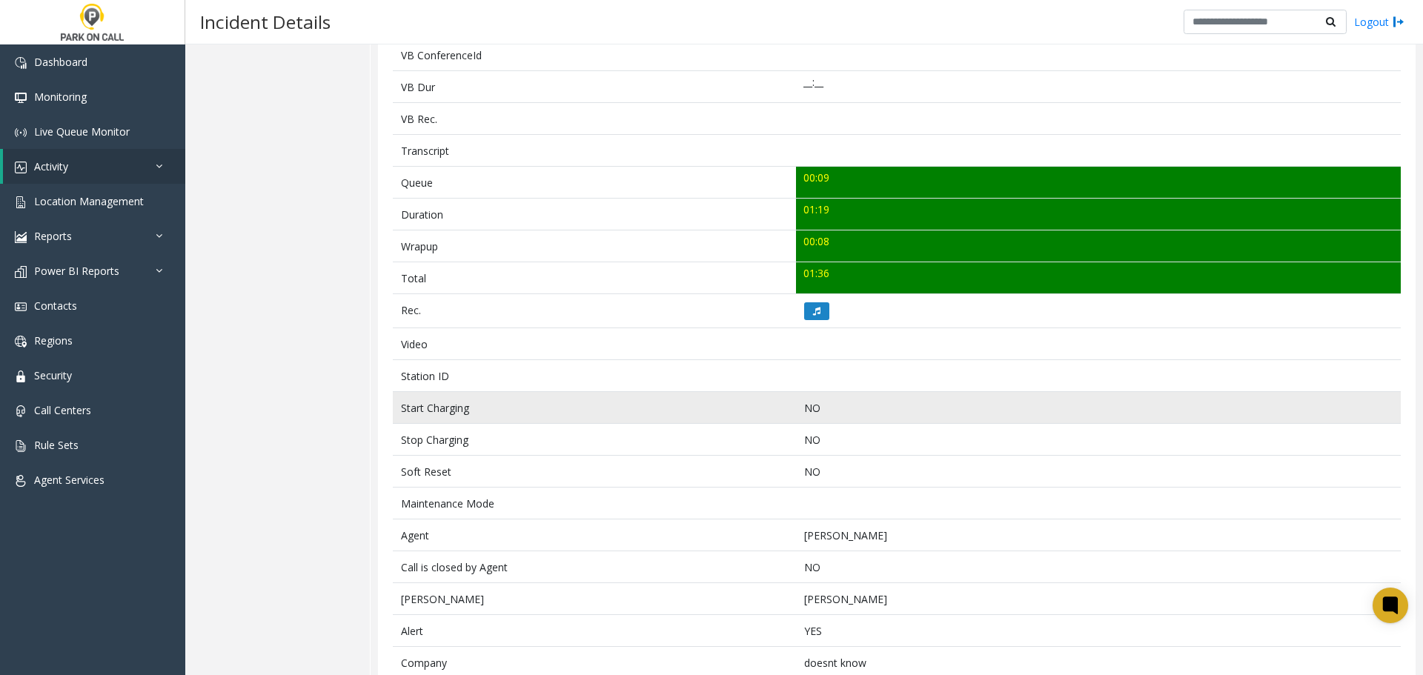
scroll to position [197, 0]
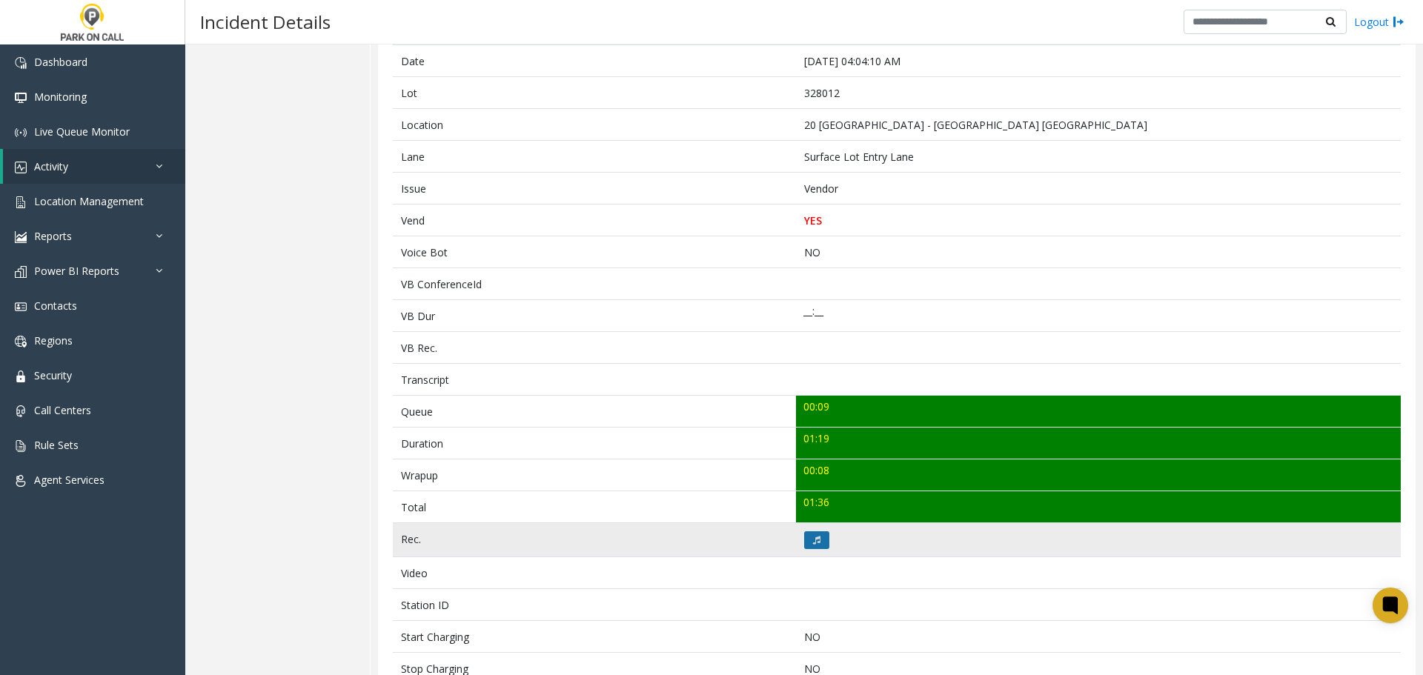
click at [813, 537] on icon at bounding box center [816, 540] width 7 height 9
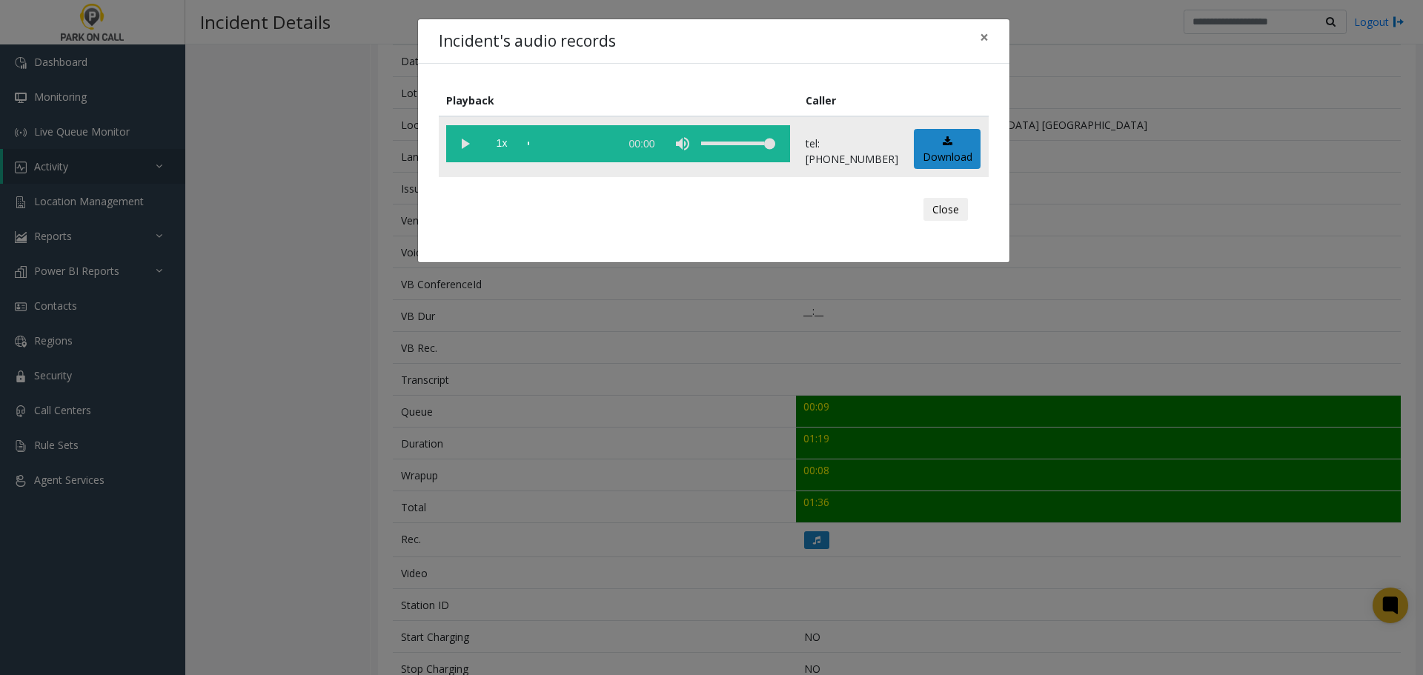
click at [466, 141] on vg-play-pause at bounding box center [464, 143] width 37 height 37
click at [464, 148] on vg-play-pause at bounding box center [464, 143] width 37 height 37
click at [474, 152] on vg-play-pause at bounding box center [464, 143] width 37 height 37
drag, startPoint x: 937, startPoint y: 206, endPoint x: 936, endPoint y: 214, distance: 8.3
click at [937, 206] on button "Close" at bounding box center [946, 210] width 44 height 24
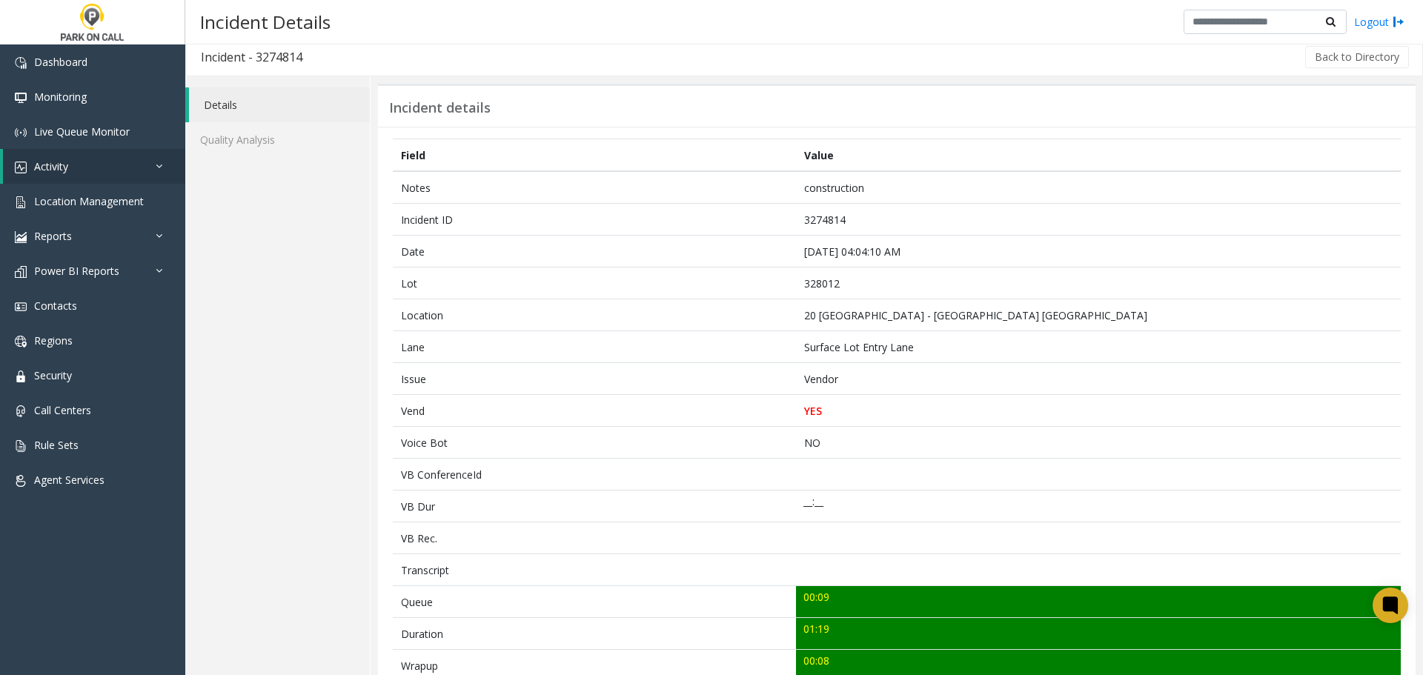
scroll to position [0, 0]
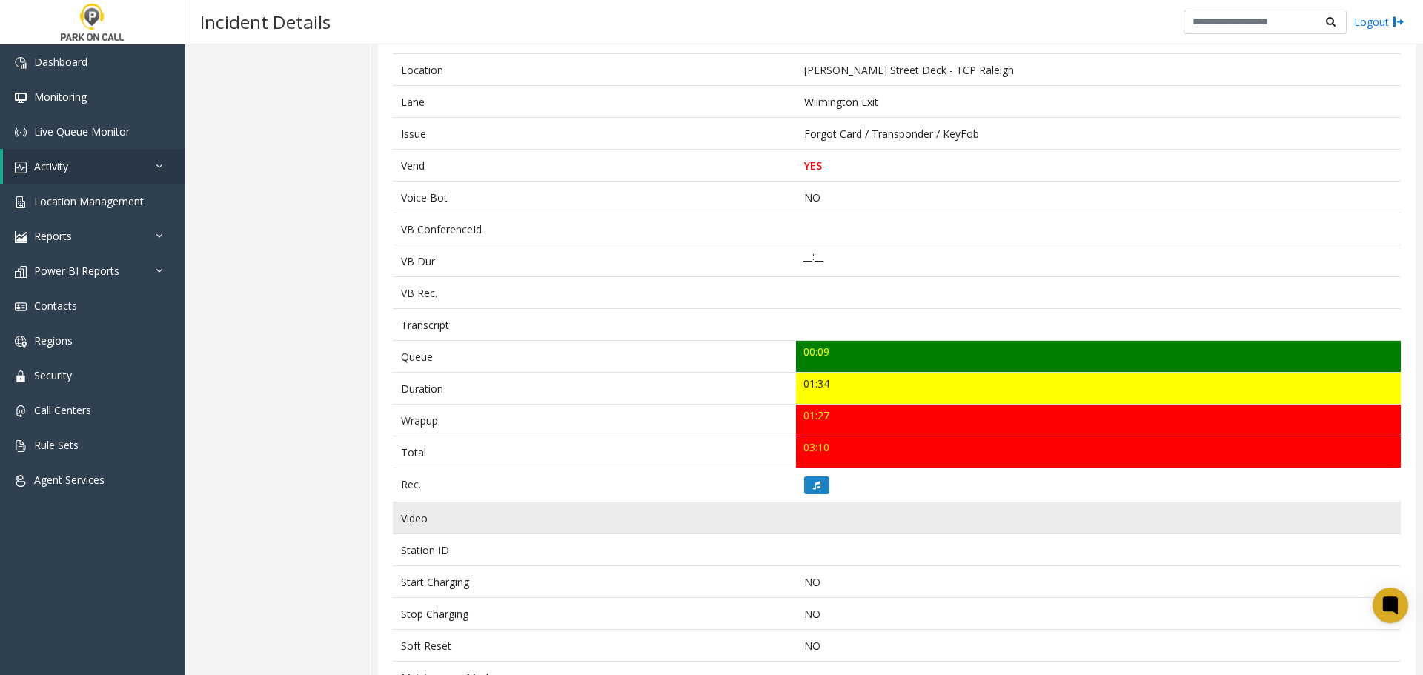
scroll to position [245, 0]
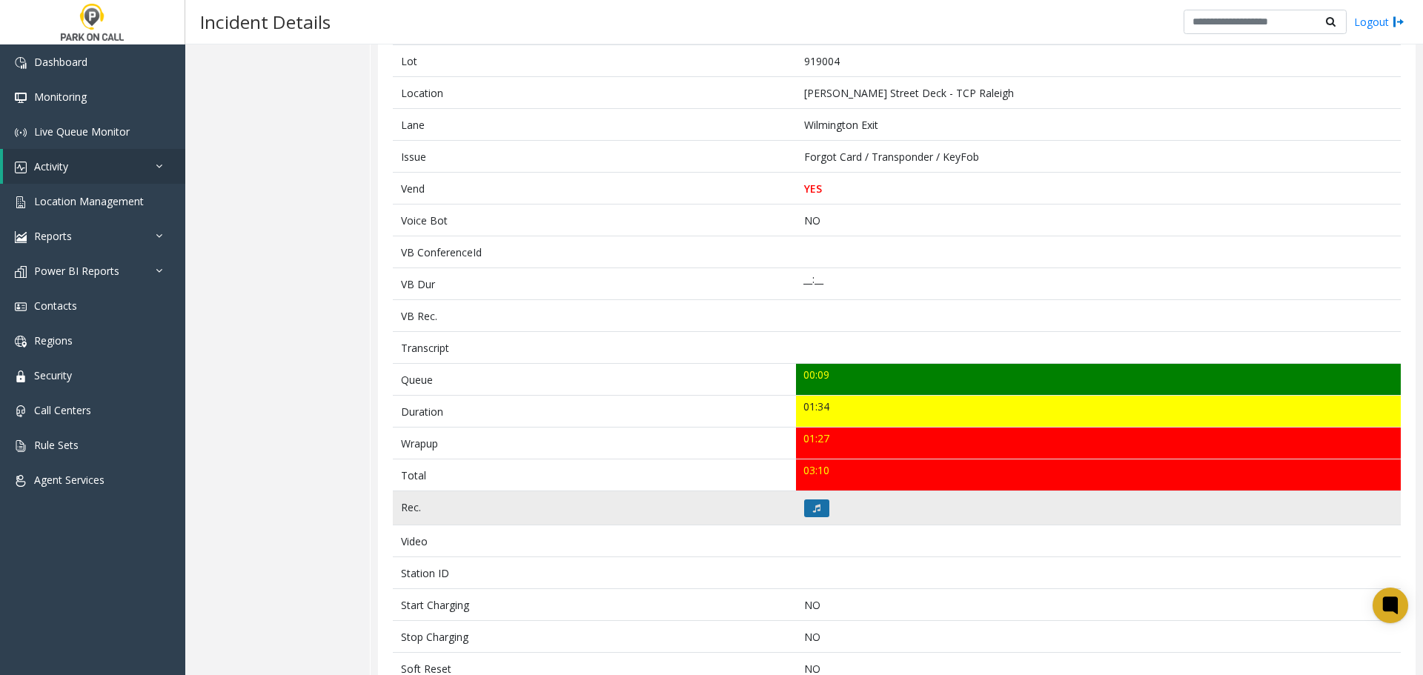
click at [822, 505] on button at bounding box center [816, 509] width 25 height 18
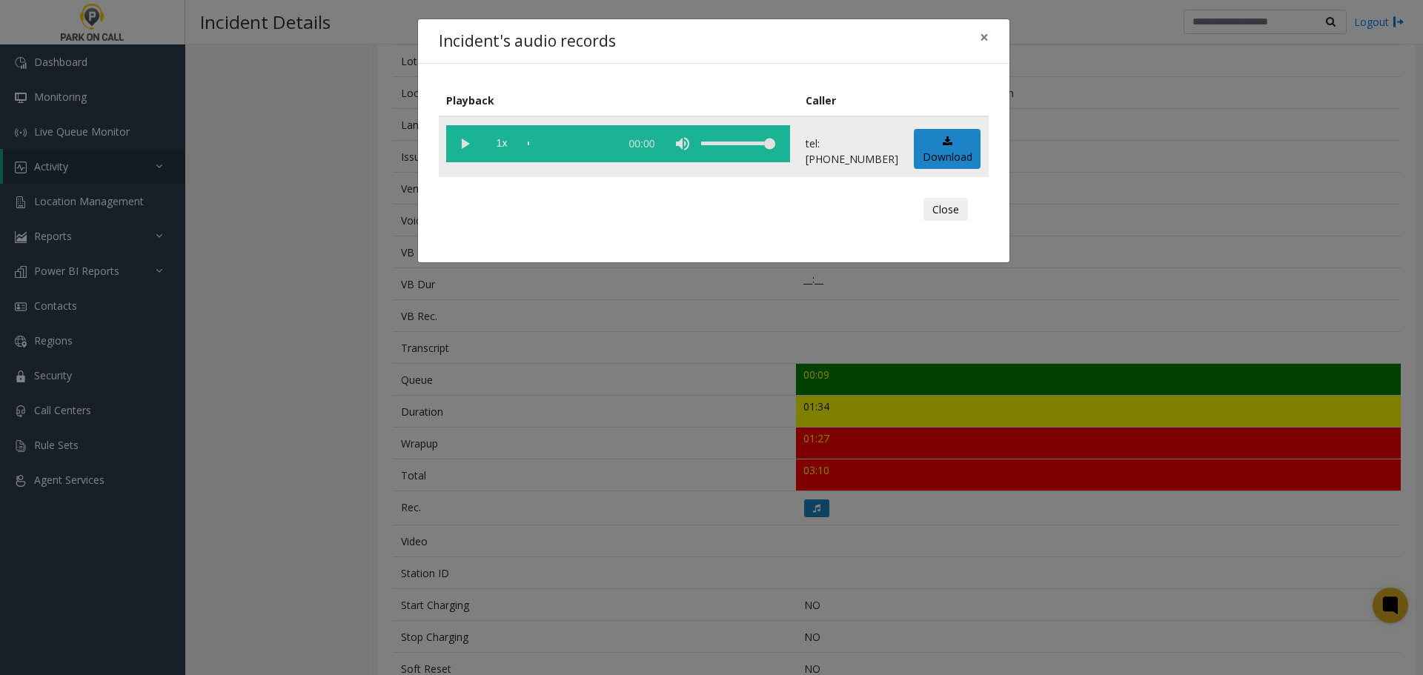
click at [468, 147] on vg-play-pause at bounding box center [464, 143] width 37 height 37
click at [946, 211] on button "Close" at bounding box center [946, 210] width 44 height 24
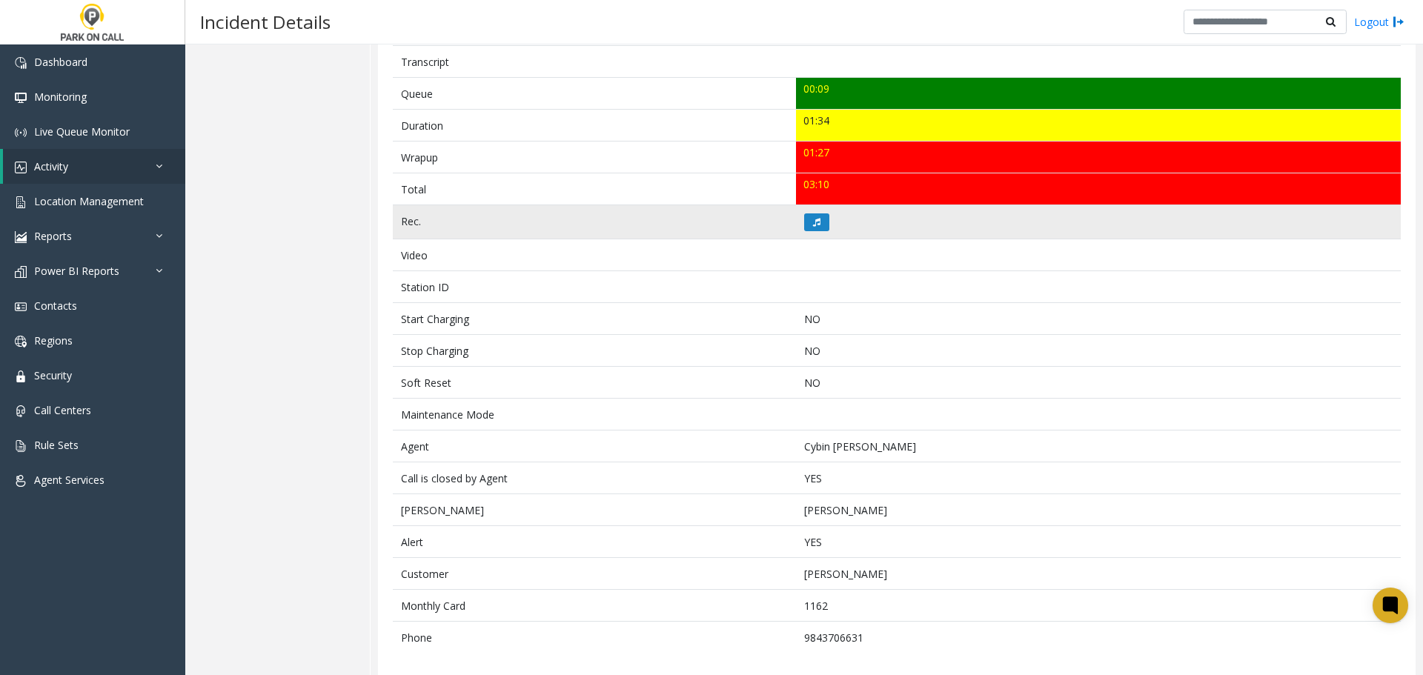
scroll to position [541, 0]
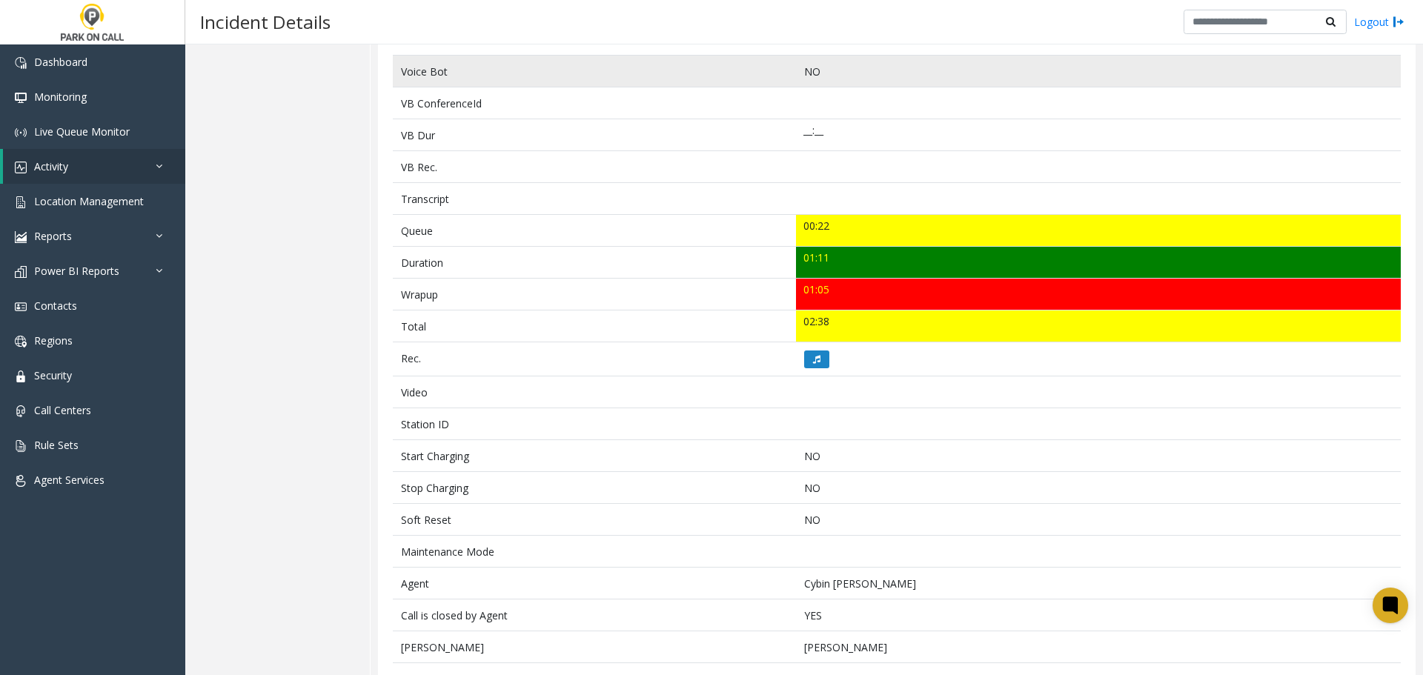
scroll to position [494, 0]
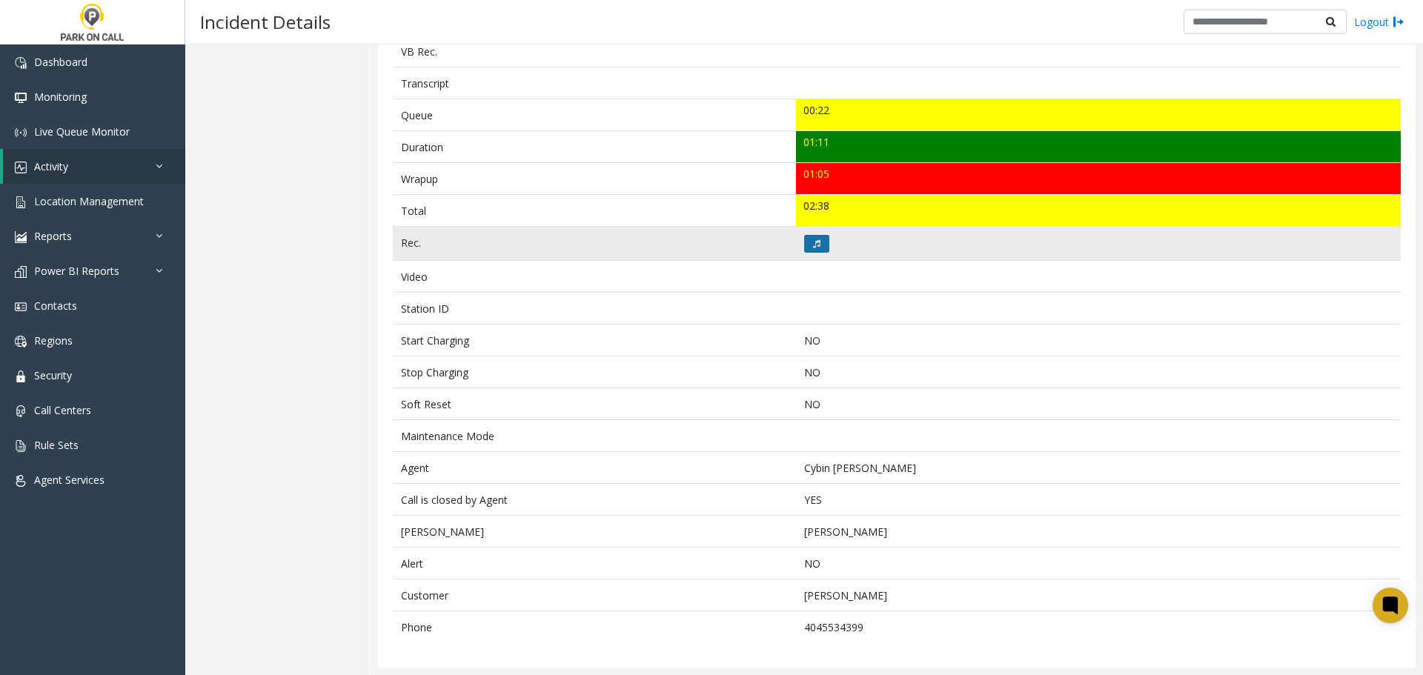
click at [819, 247] on button at bounding box center [816, 244] width 25 height 18
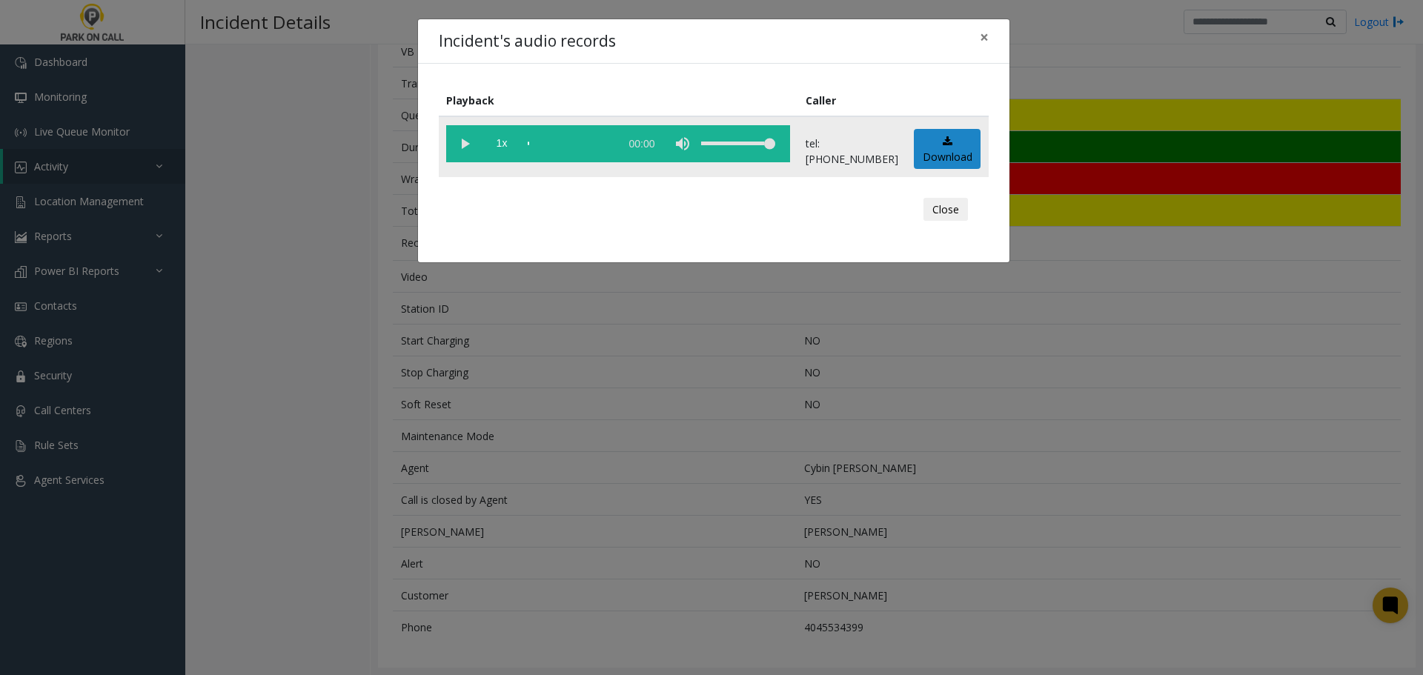
click at [470, 146] on vg-play-pause at bounding box center [464, 143] width 37 height 37
click at [947, 205] on button "Close" at bounding box center [946, 210] width 44 height 24
